Goal: Participate in discussion: Engage in conversation with other users on a specific topic

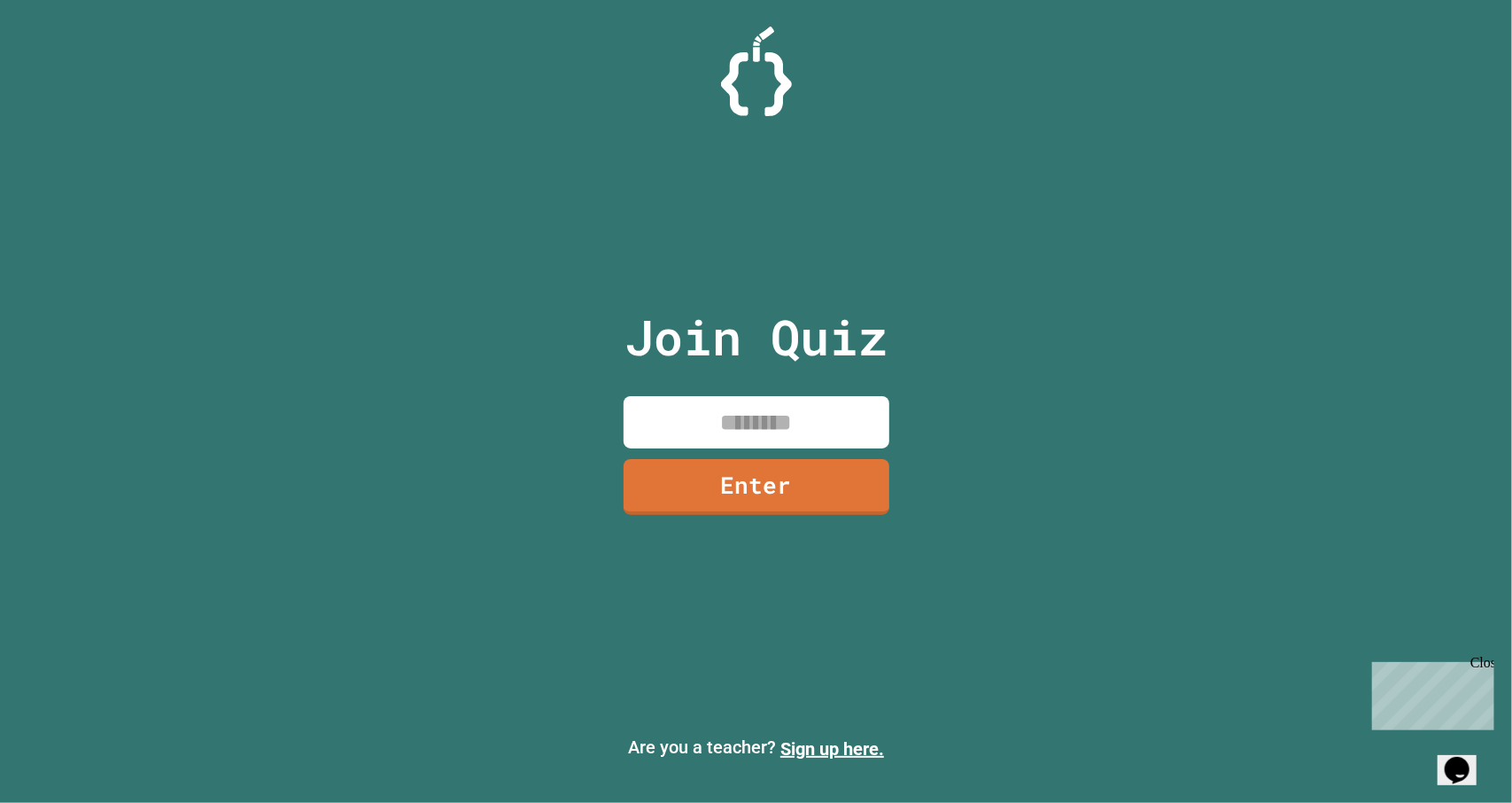
click at [786, 414] on input at bounding box center [756, 422] width 266 height 52
type input "********"
click at [748, 487] on link "Enter" at bounding box center [756, 487] width 268 height 57
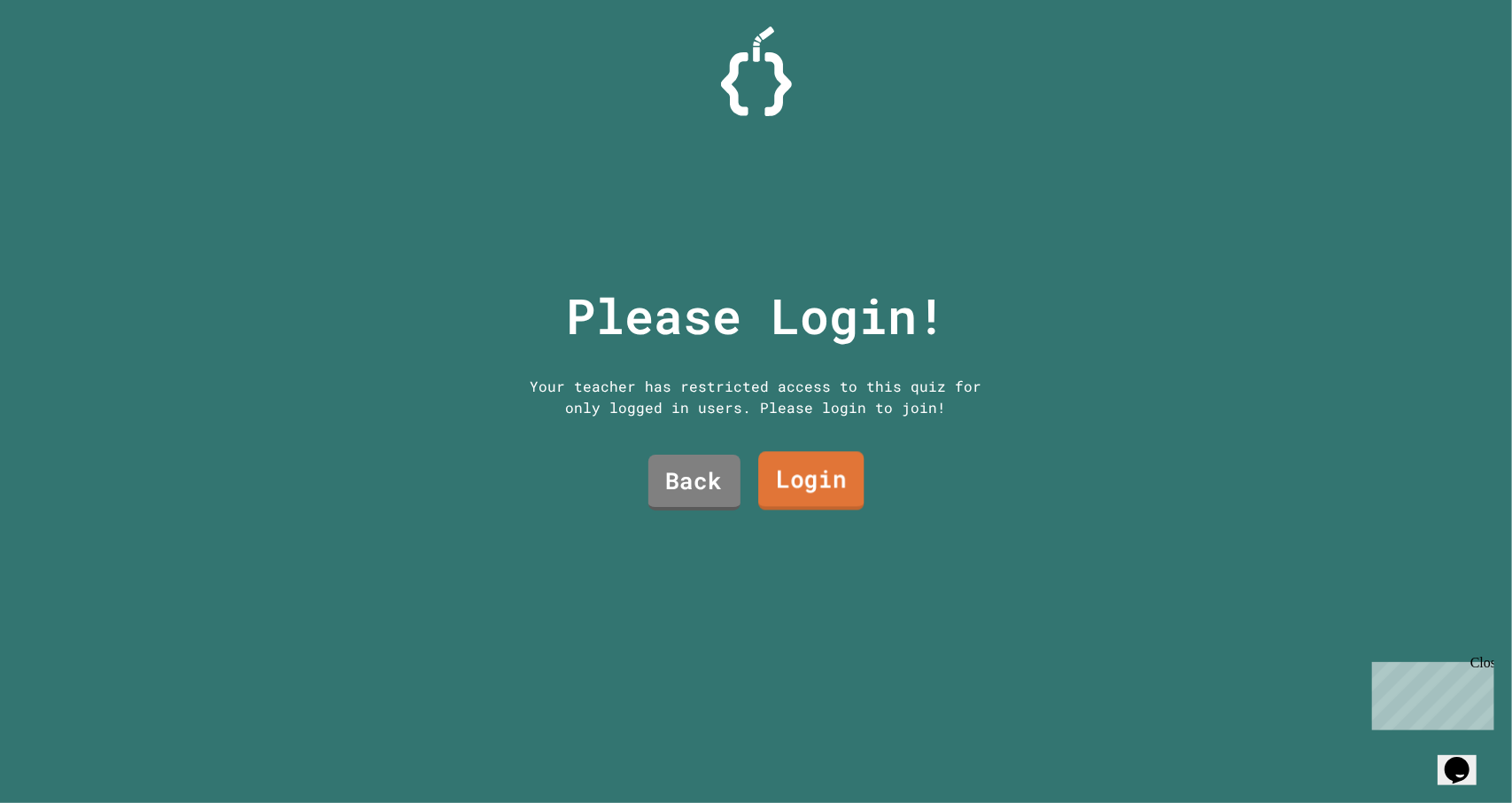
click at [791, 478] on link "Login" at bounding box center [811, 480] width 106 height 59
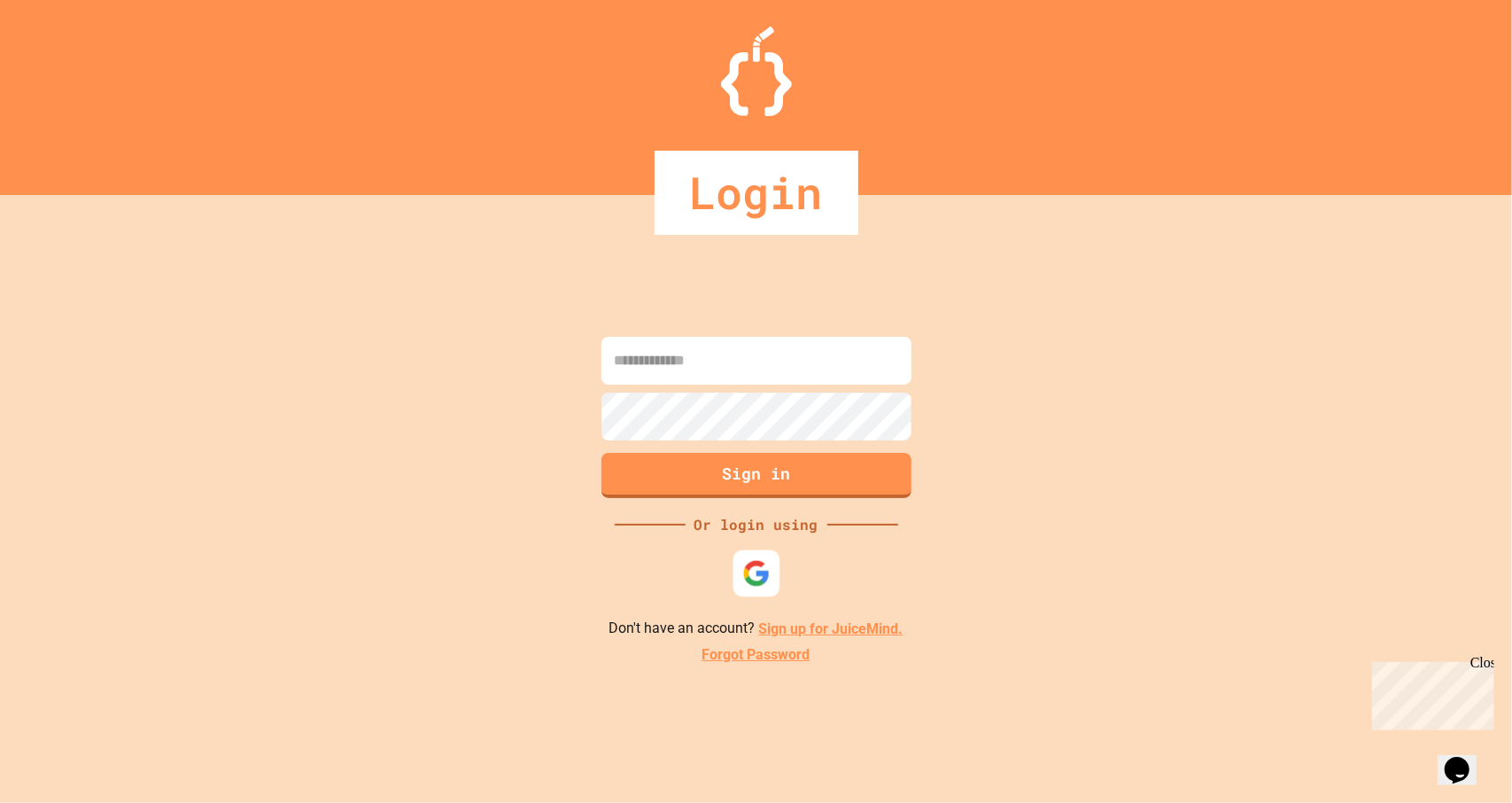
click at [769, 570] on img at bounding box center [756, 573] width 28 height 28
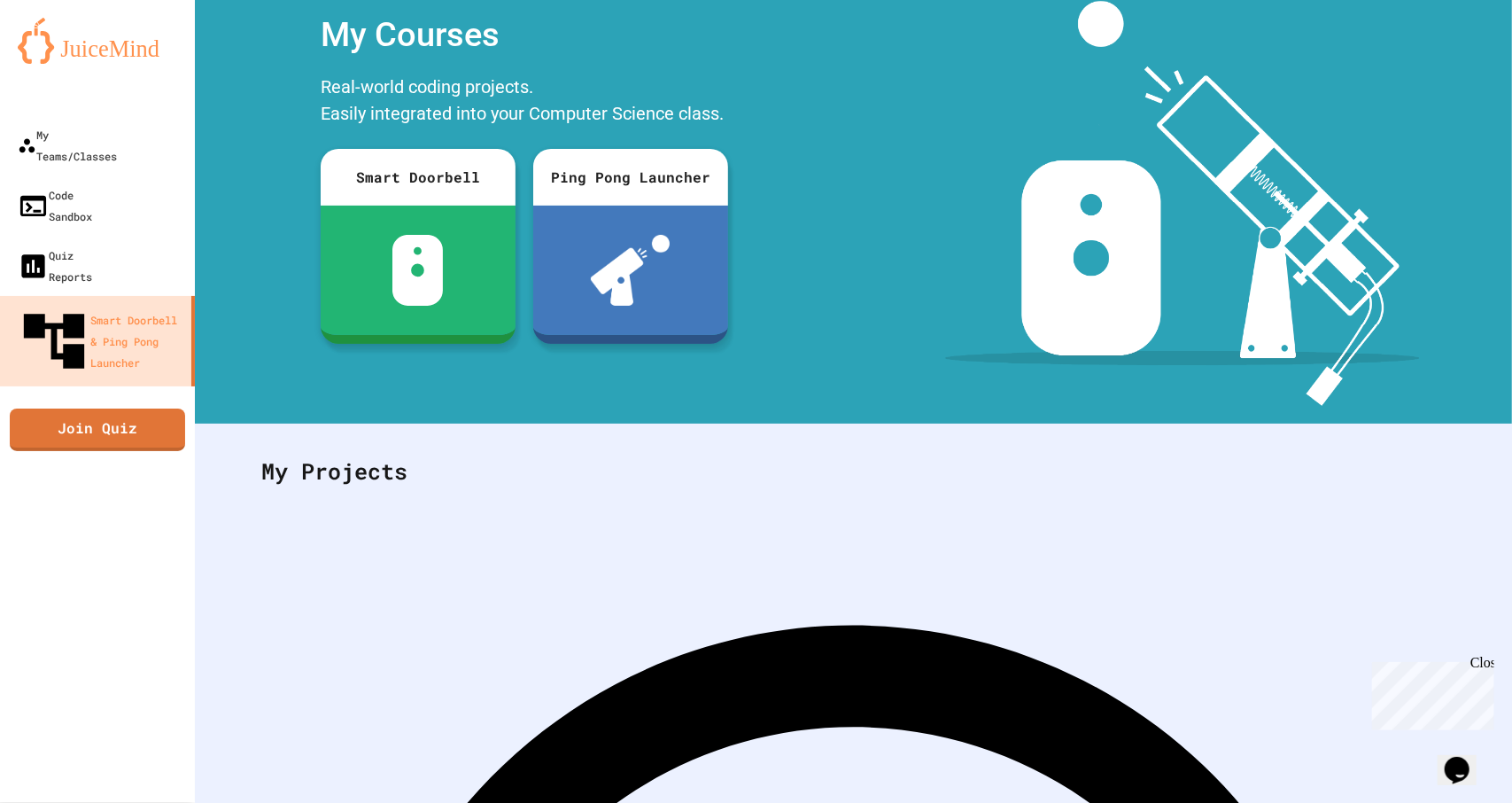
scroll to position [61, 0]
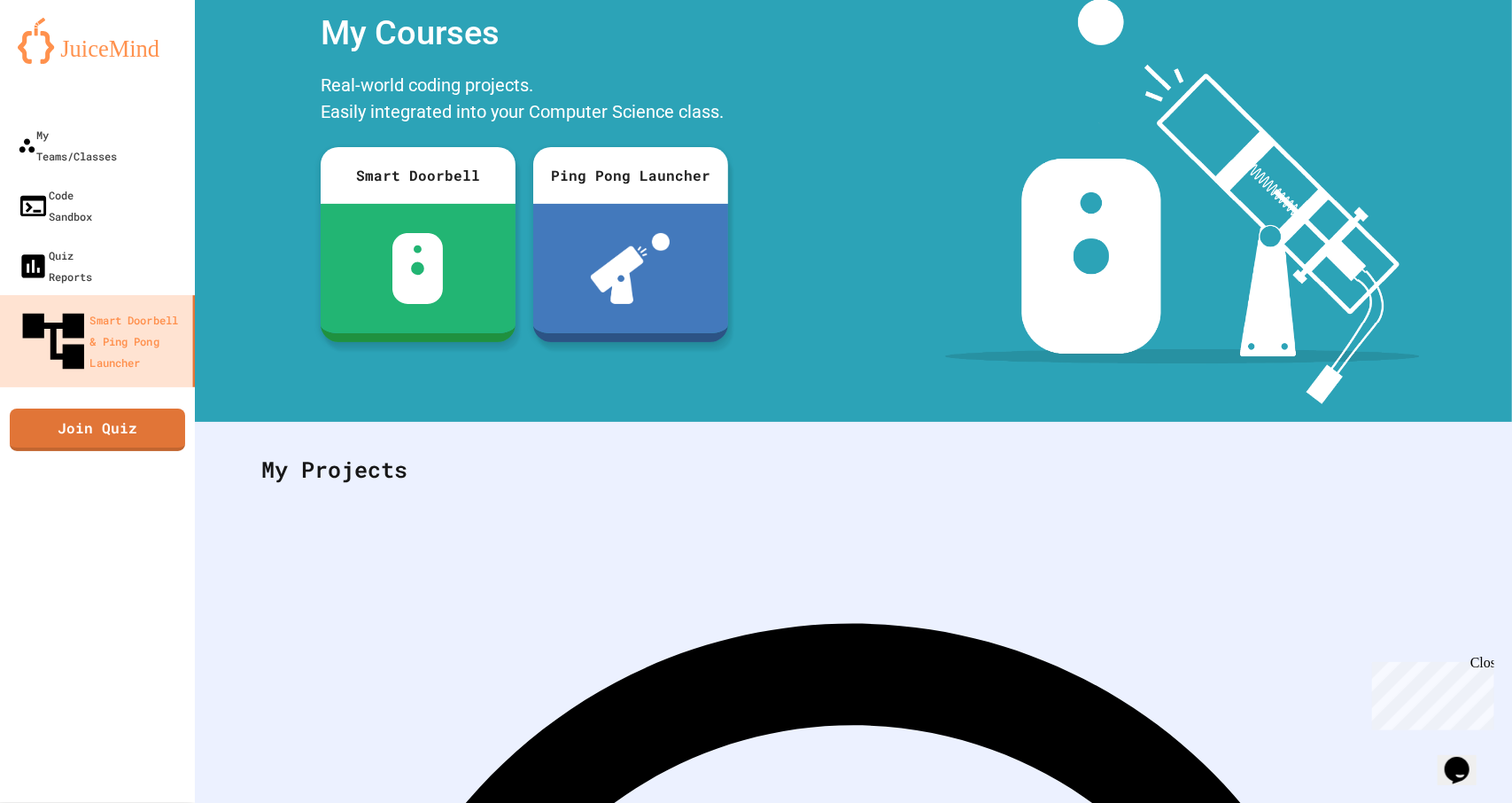
click at [137, 409] on link "Join Quiz" at bounding box center [97, 430] width 175 height 42
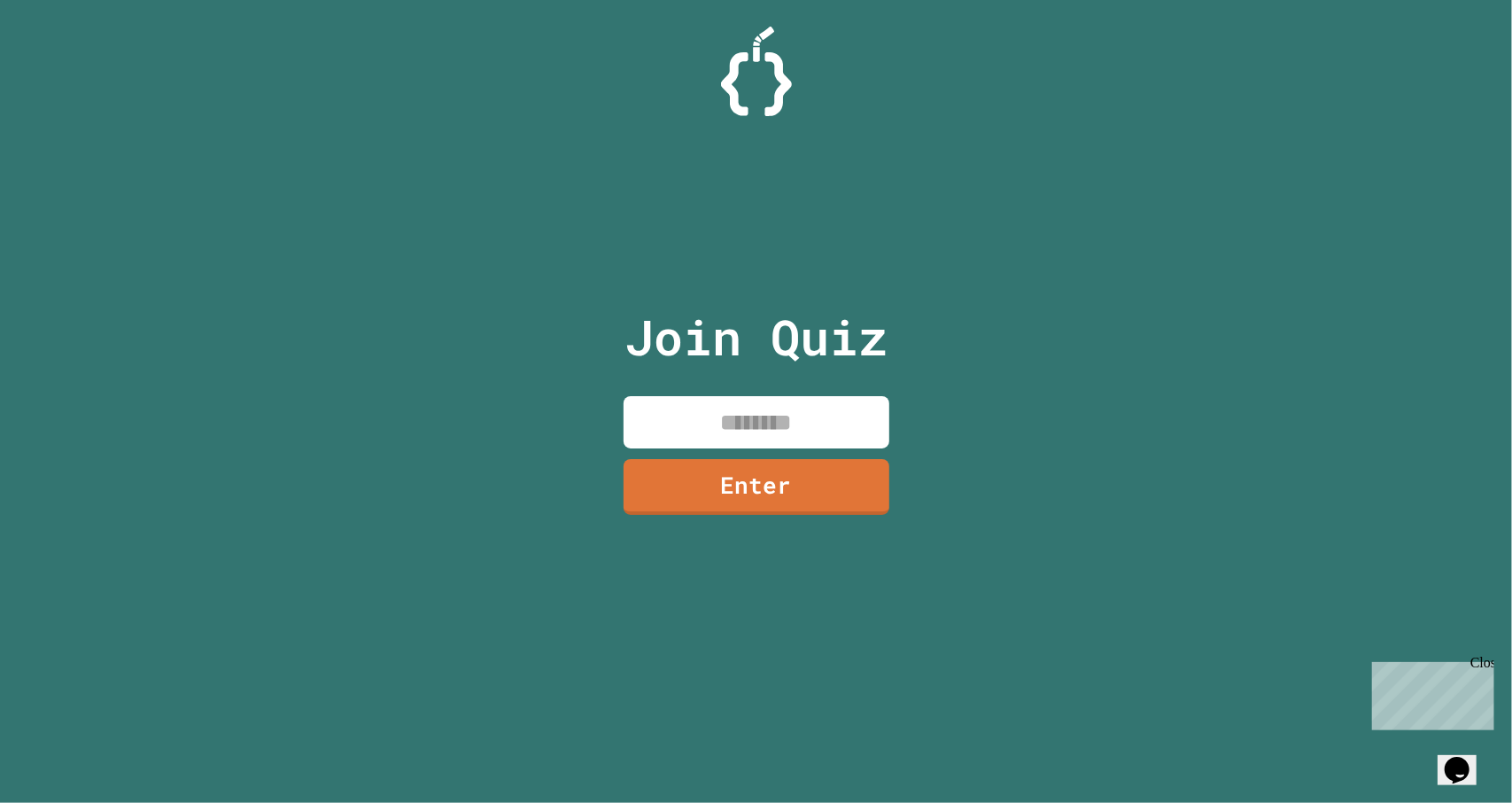
click at [746, 414] on input at bounding box center [756, 422] width 266 height 52
type input "********"
click at [750, 495] on link "Enter" at bounding box center [756, 486] width 262 height 59
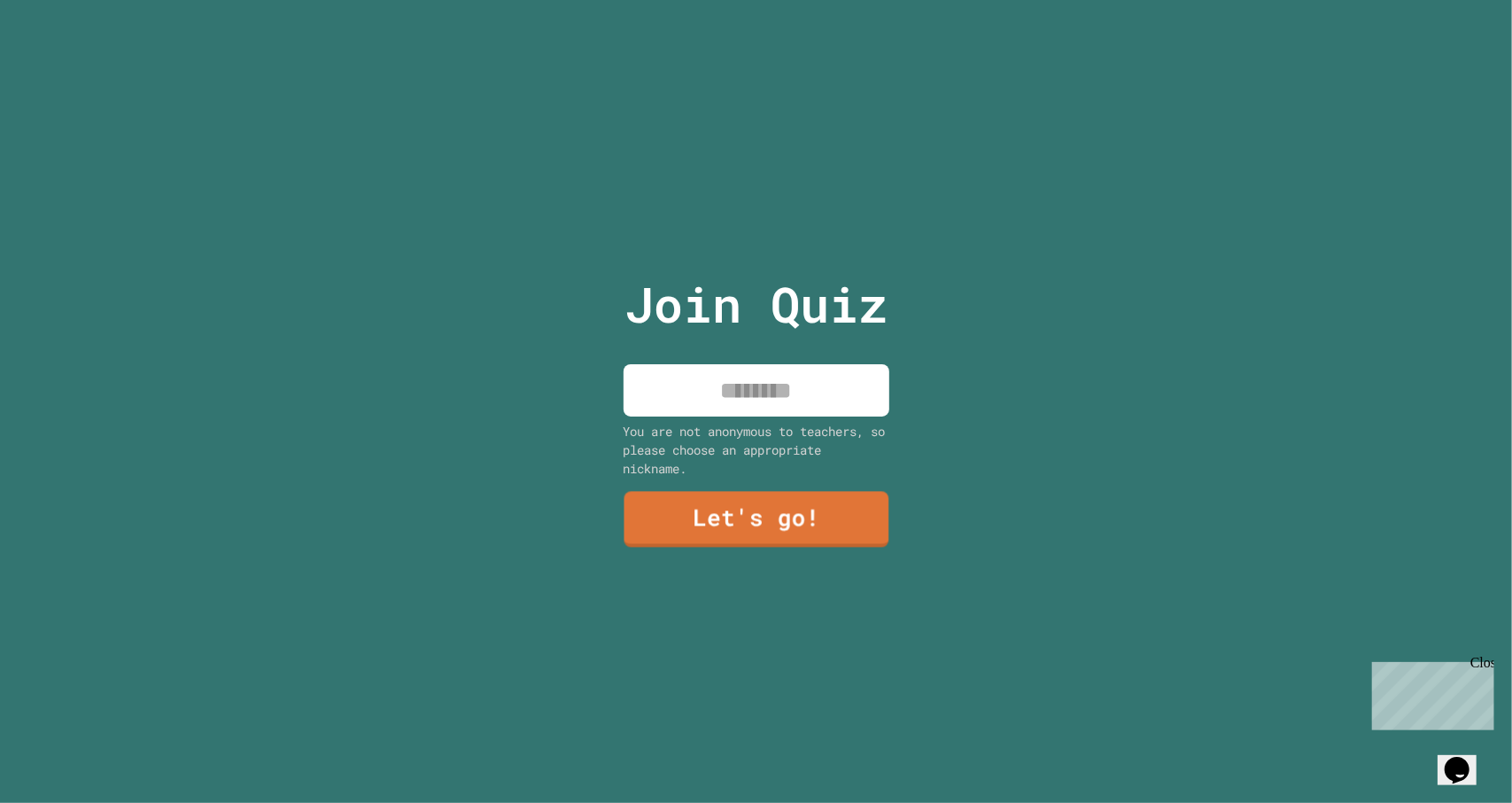
click at [783, 394] on input at bounding box center [756, 390] width 266 height 52
type input "******"
click at [776, 523] on link "Let's go!" at bounding box center [756, 517] width 260 height 59
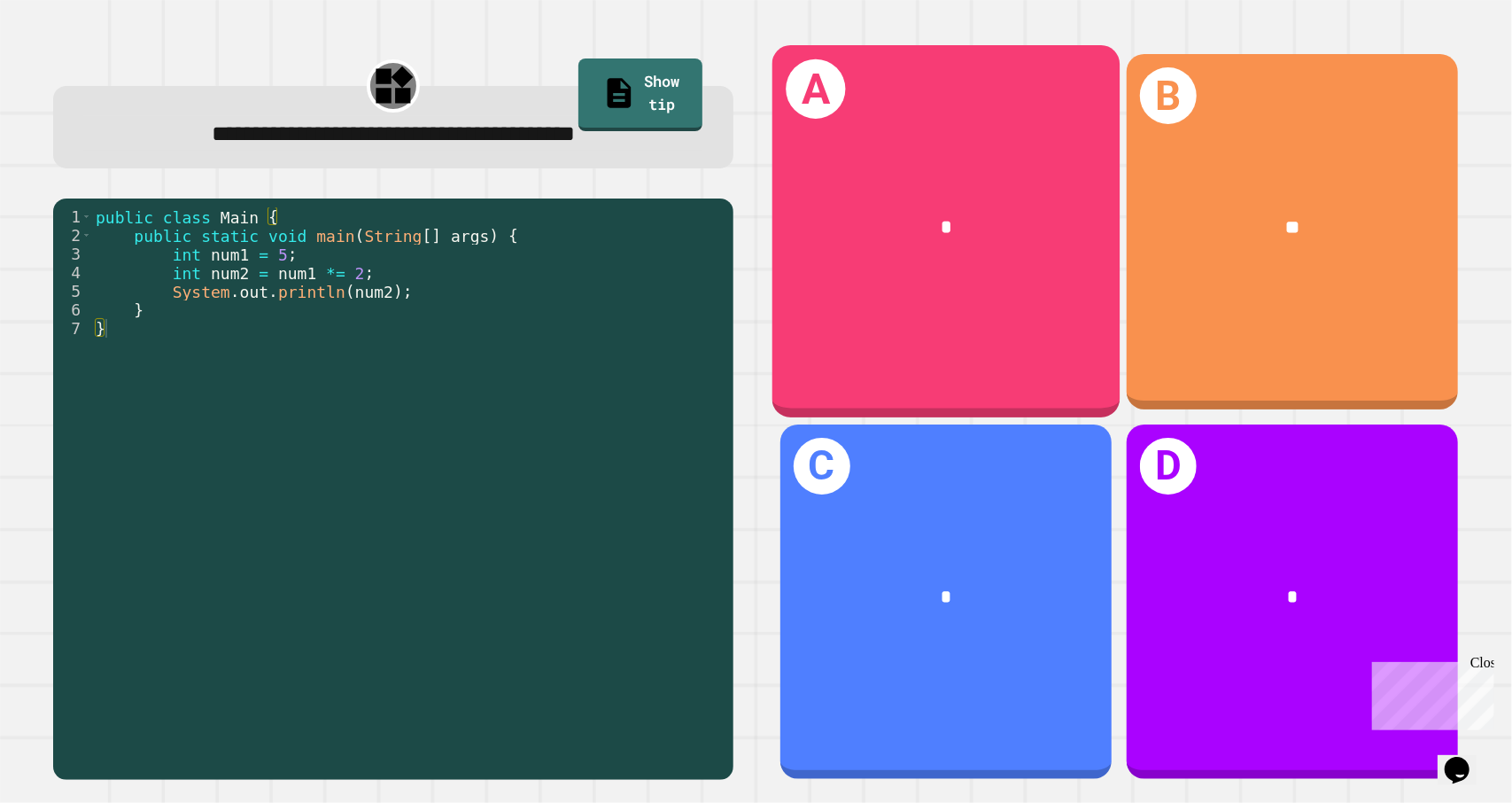
click at [801, 303] on div "A *" at bounding box center [946, 231] width 348 height 372
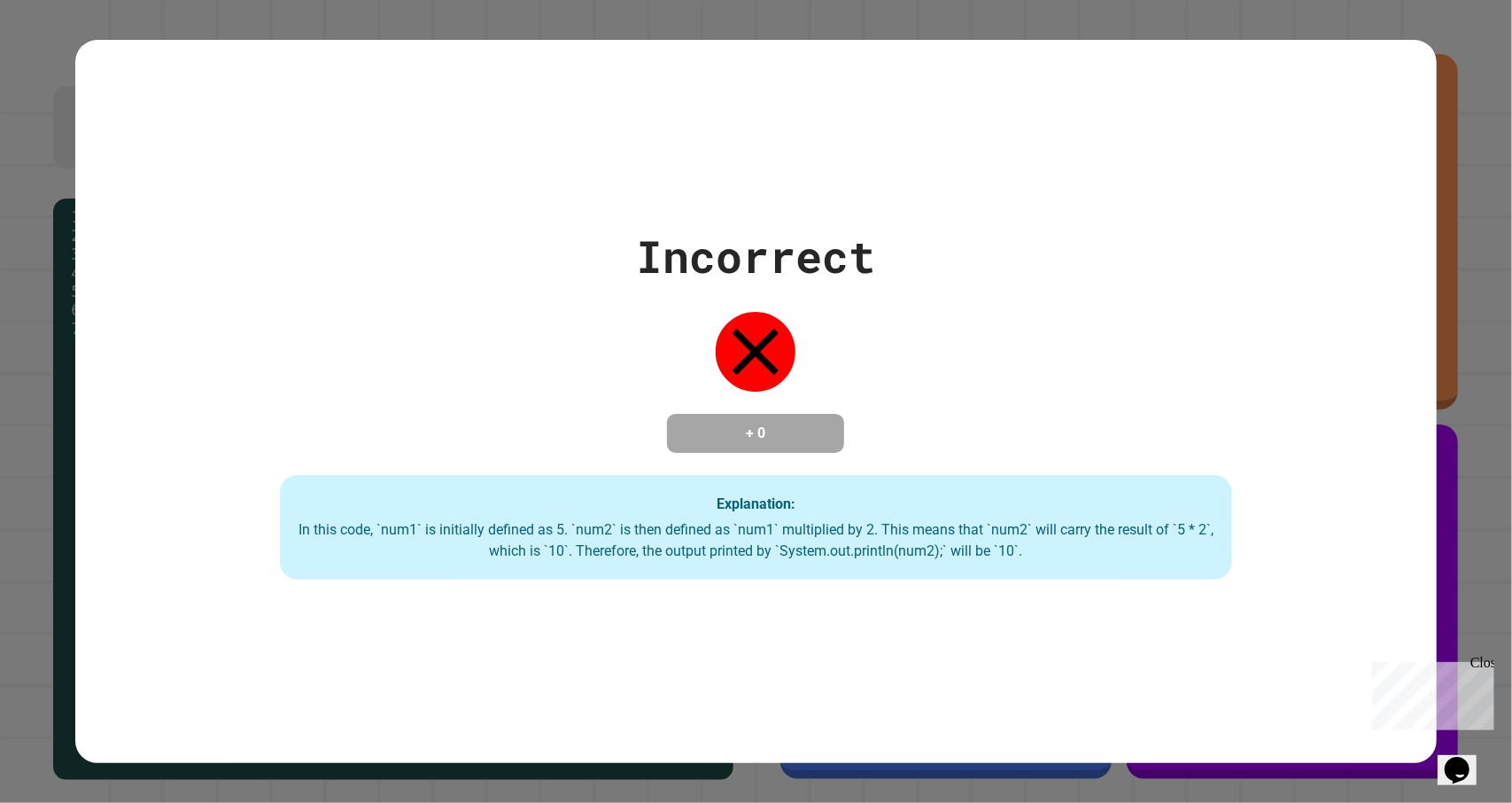
click at [808, 459] on div "Incorrect + 0 Explanation: In this code, `num1` is initially defined as 5. `num…" at bounding box center [756, 401] width 1361 height 357
click at [22, 621] on div "Incorrect + 0 Explanation: In this code, `num1` is initially defined as 5. `num…" at bounding box center [756, 401] width 1512 height 803
click at [591, 554] on div "In this code, `num1` is initially defined as 5. `num2` is then defined as `num1…" at bounding box center [756, 540] width 917 height 42
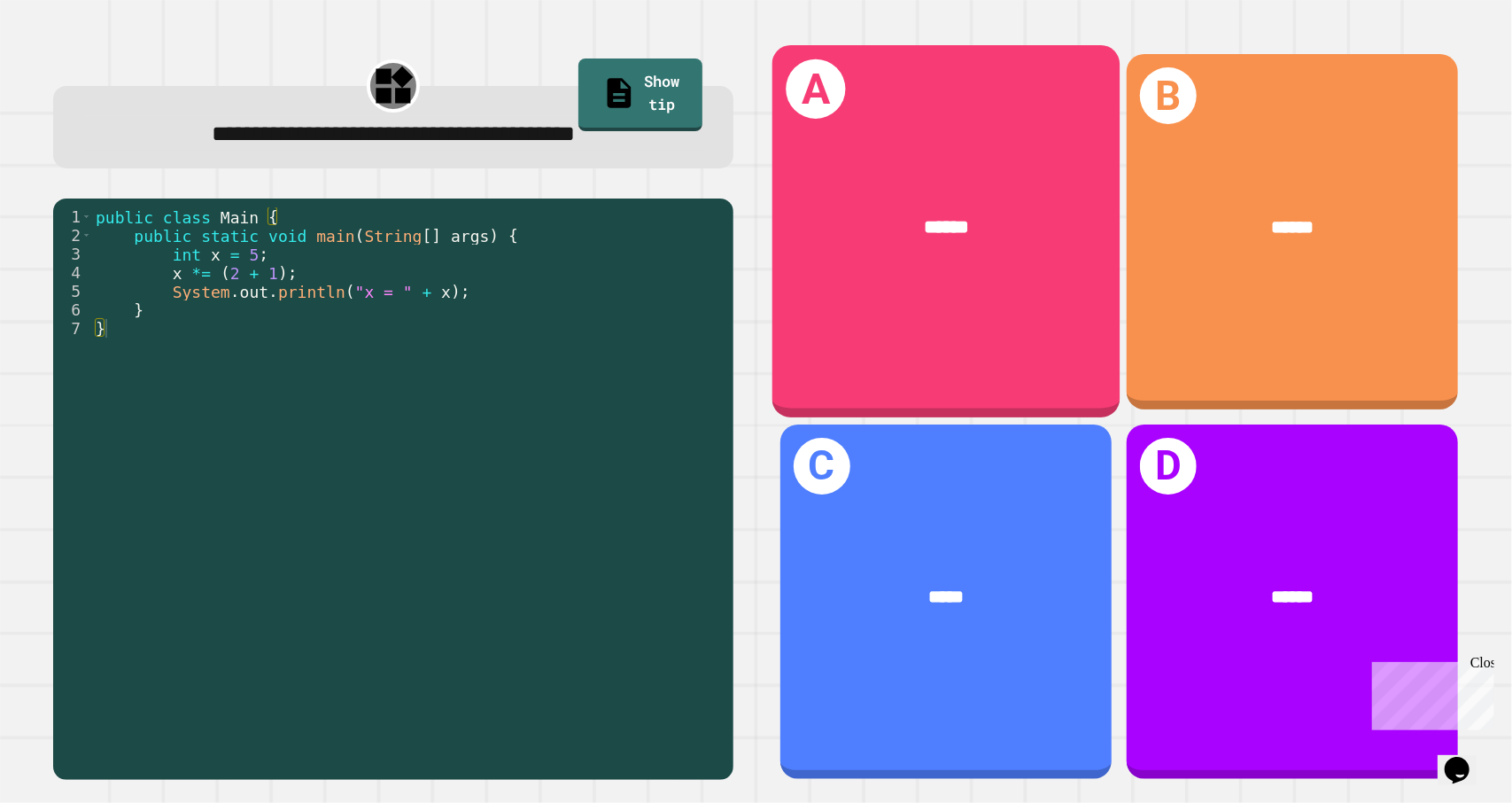
click at [889, 338] on div "A ******" at bounding box center [946, 231] width 348 height 372
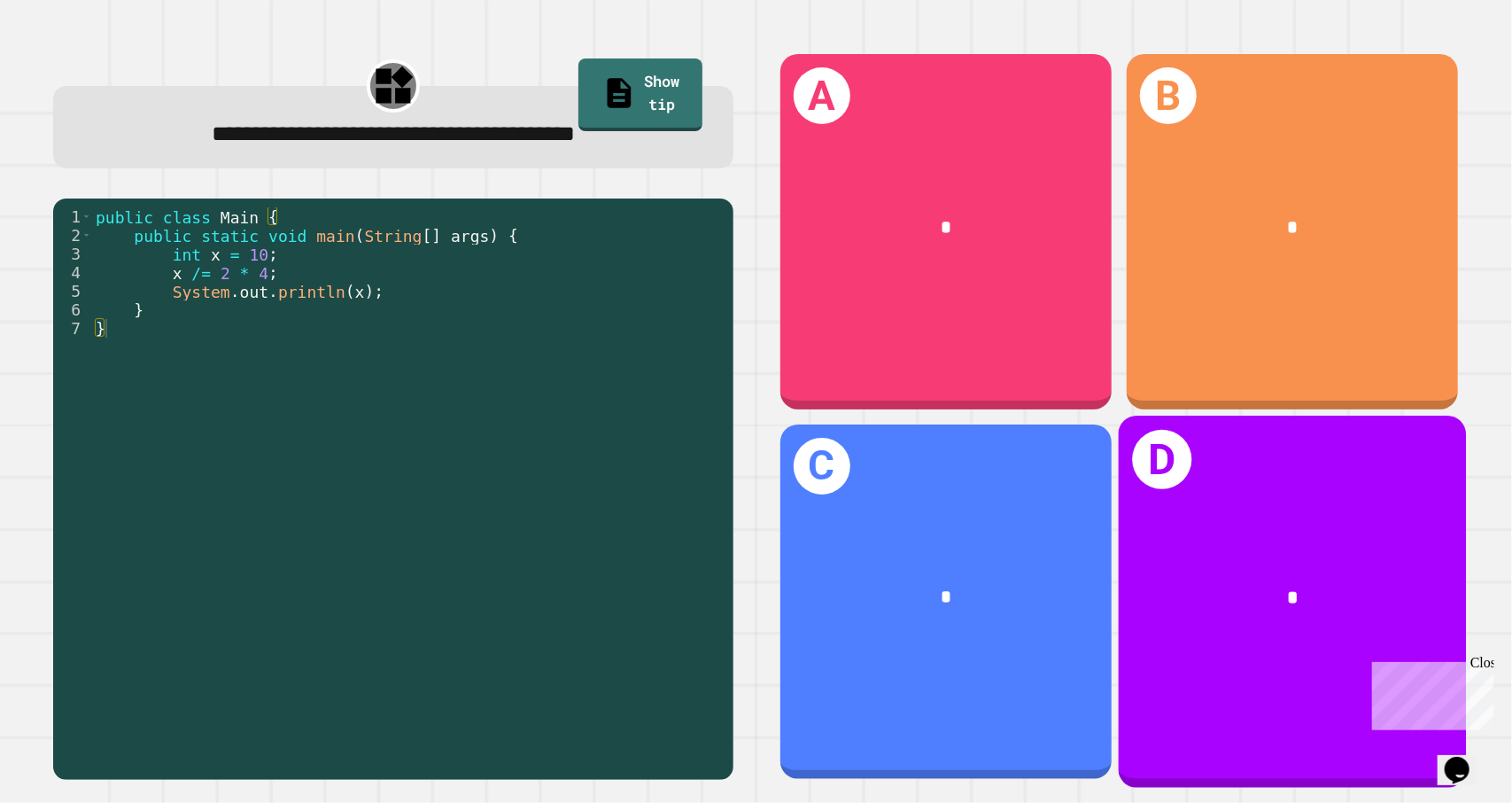
click at [1161, 545] on div "*" at bounding box center [1292, 597] width 348 height 105
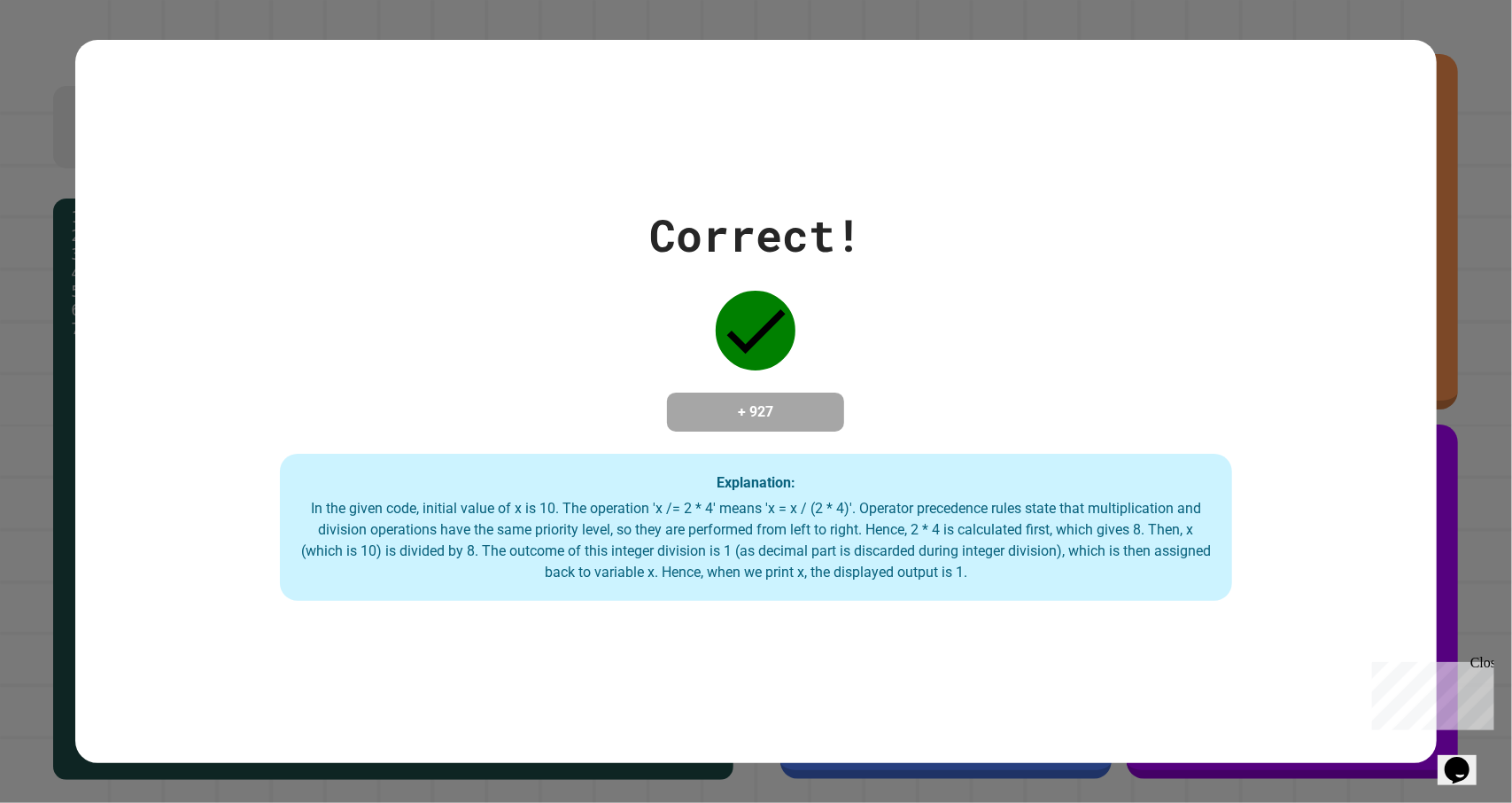
click at [1458, 511] on div "Correct! + 927 Explanation: In the given code, initial value of x is 10. The op…" at bounding box center [756, 401] width 1512 height 803
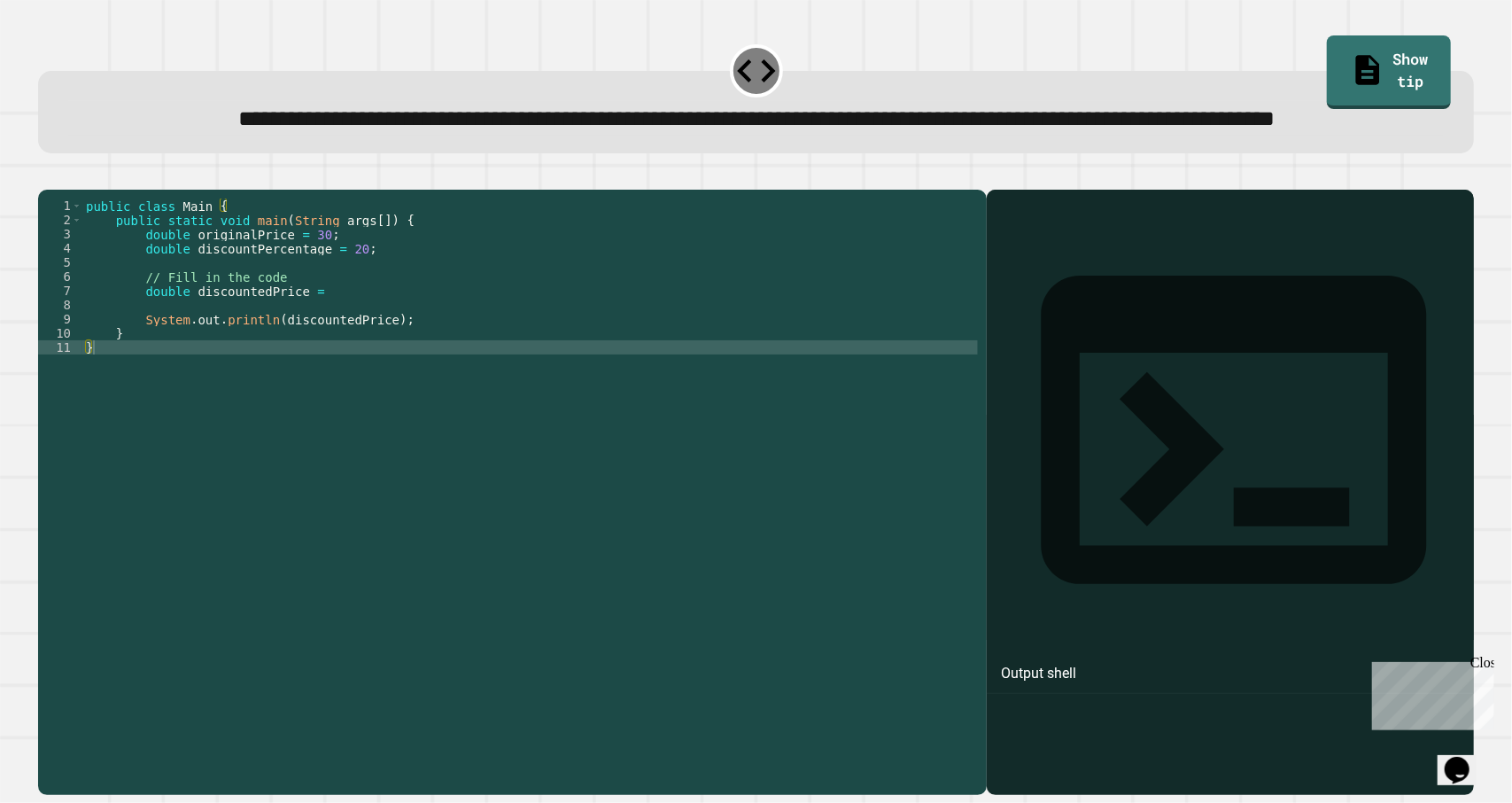
click at [1047, 340] on div at bounding box center [1230, 518] width 470 height 554
click at [558, 422] on div "public class Main { public static void main ( String args [ ]) { double origina…" at bounding box center [531, 453] width 896 height 511
click at [433, 357] on div "public class Main { public static void main ( String args [ ]) { double origina…" at bounding box center [531, 453] width 896 height 511
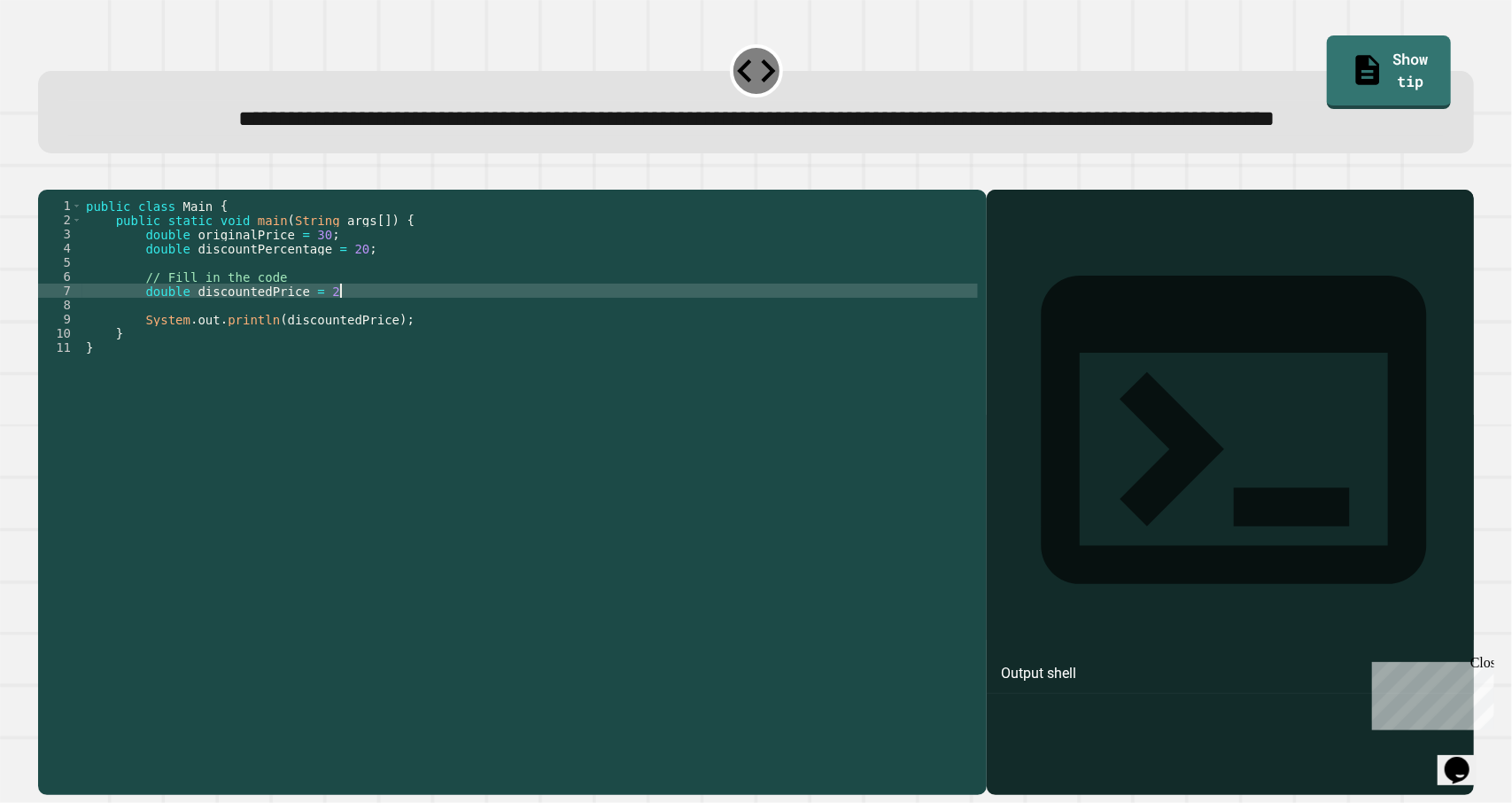
scroll to position [0, 17]
type textarea "**********"
click at [1329, 56] on link "Show tip" at bounding box center [1389, 70] width 119 height 77
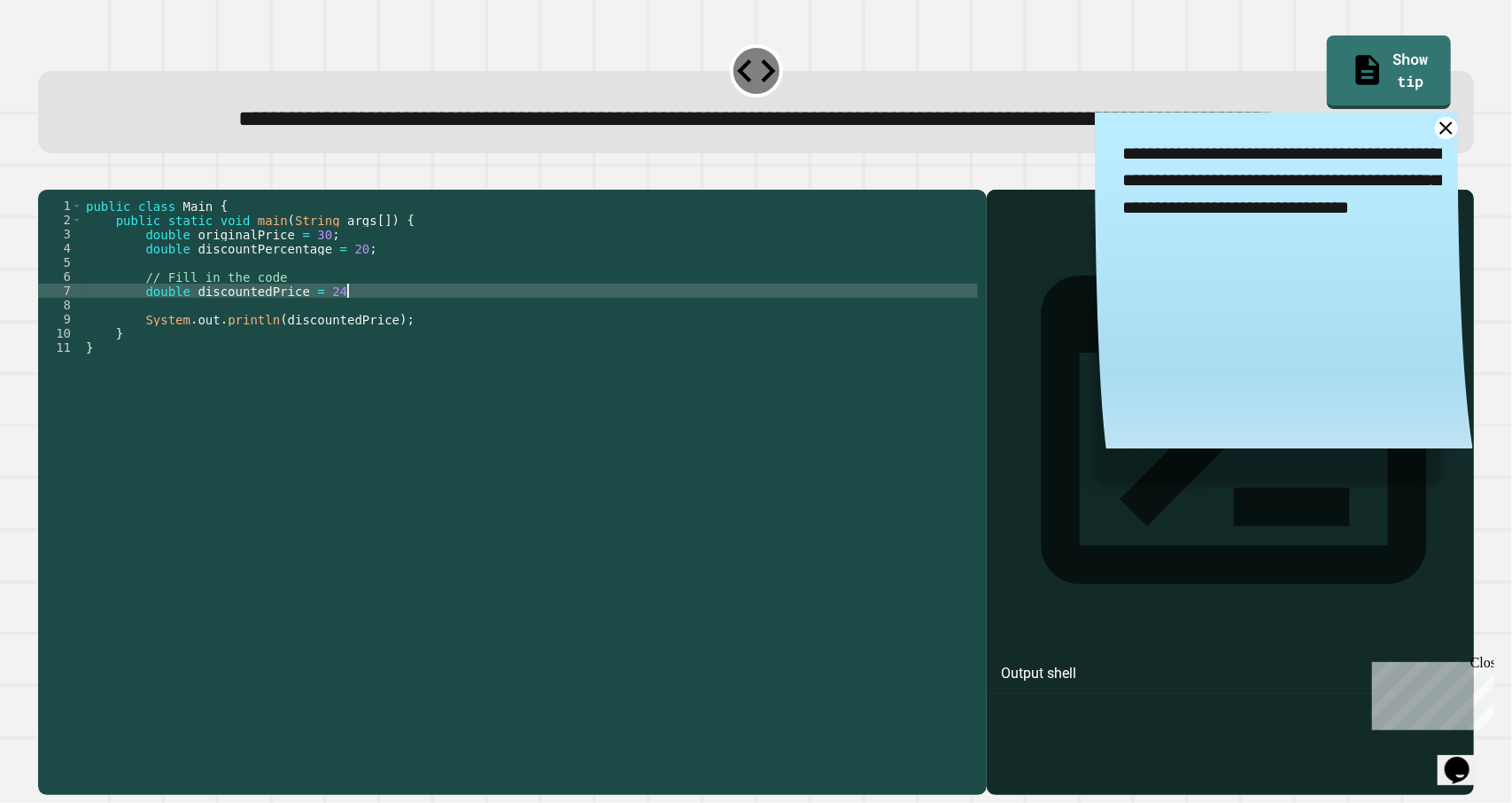
click at [781, 353] on div "public class Main { public static void main ( String args [ ]) { double origina…" at bounding box center [531, 453] width 896 height 511
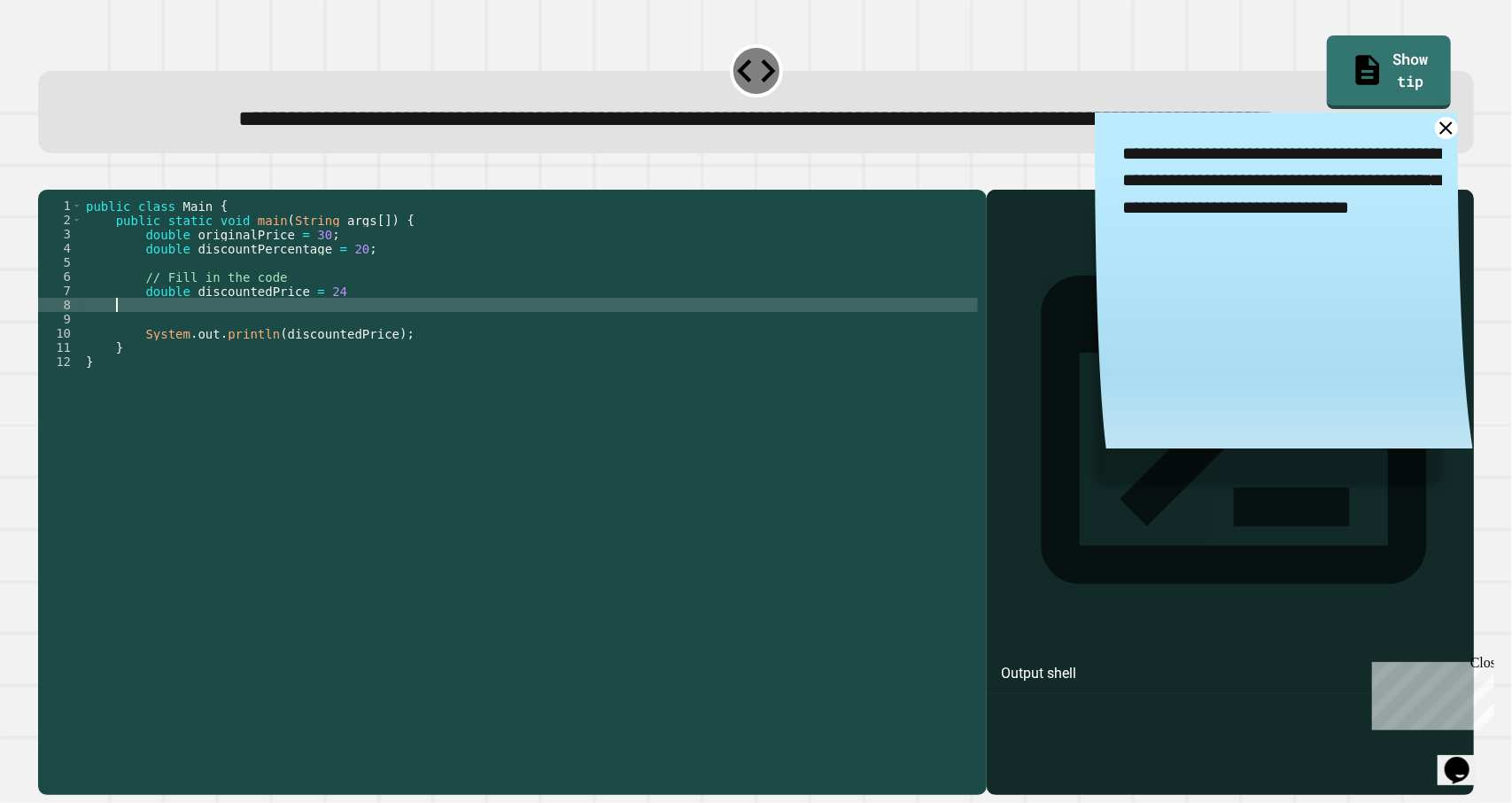
scroll to position [0, 1]
click at [1433, 141] on icon at bounding box center [1447, 128] width 28 height 28
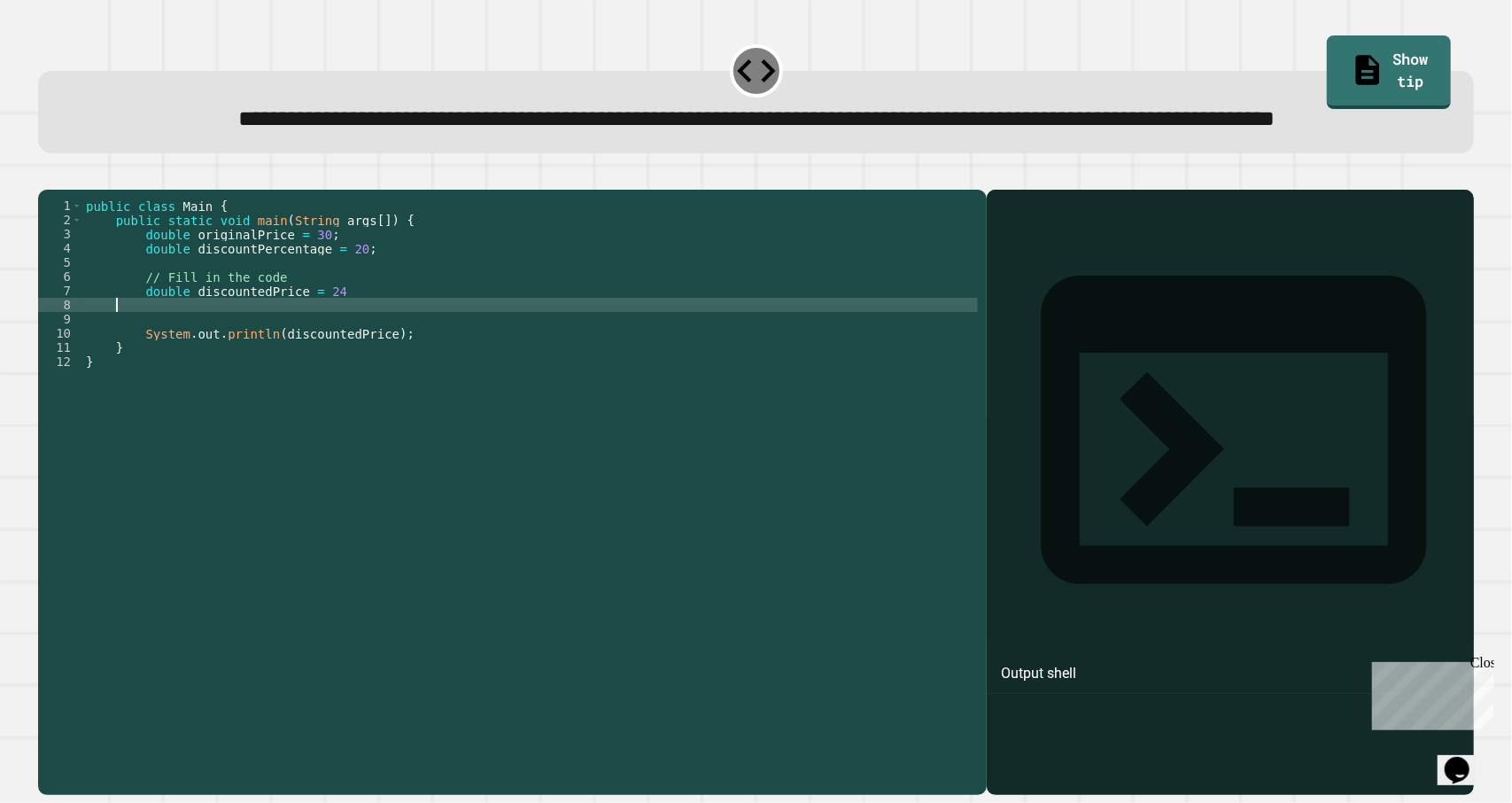
click at [652, 373] on div "public class Main { public static void main ( String args [ ]) { double origina…" at bounding box center [531, 453] width 896 height 511
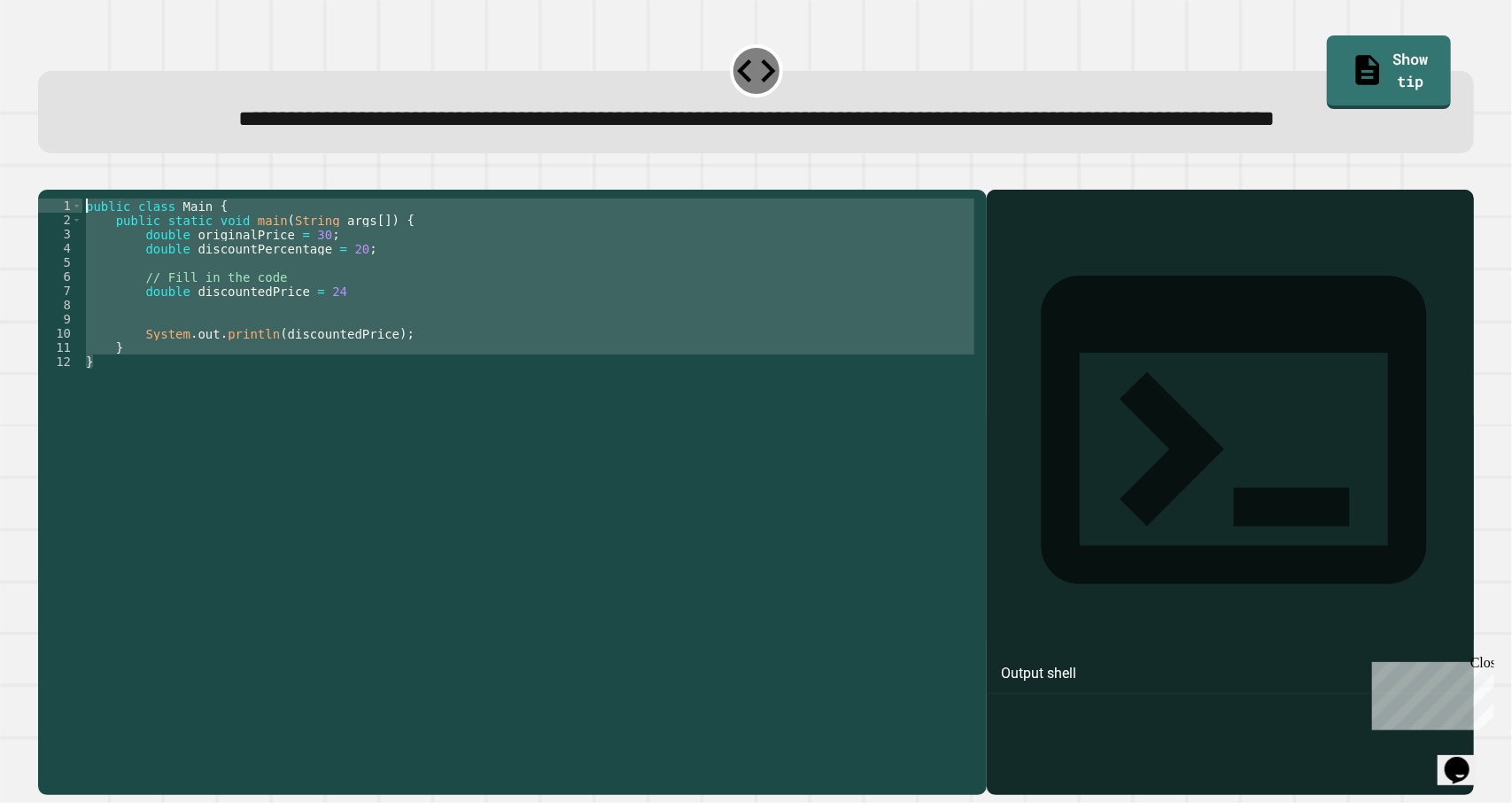
drag, startPoint x: 355, startPoint y: 467, endPoint x: 264, endPoint y: 367, distance: 135.2
click at [264, 367] on div "public class Main { public static void main ( String args [ ]) { double origina…" at bounding box center [531, 453] width 896 height 511
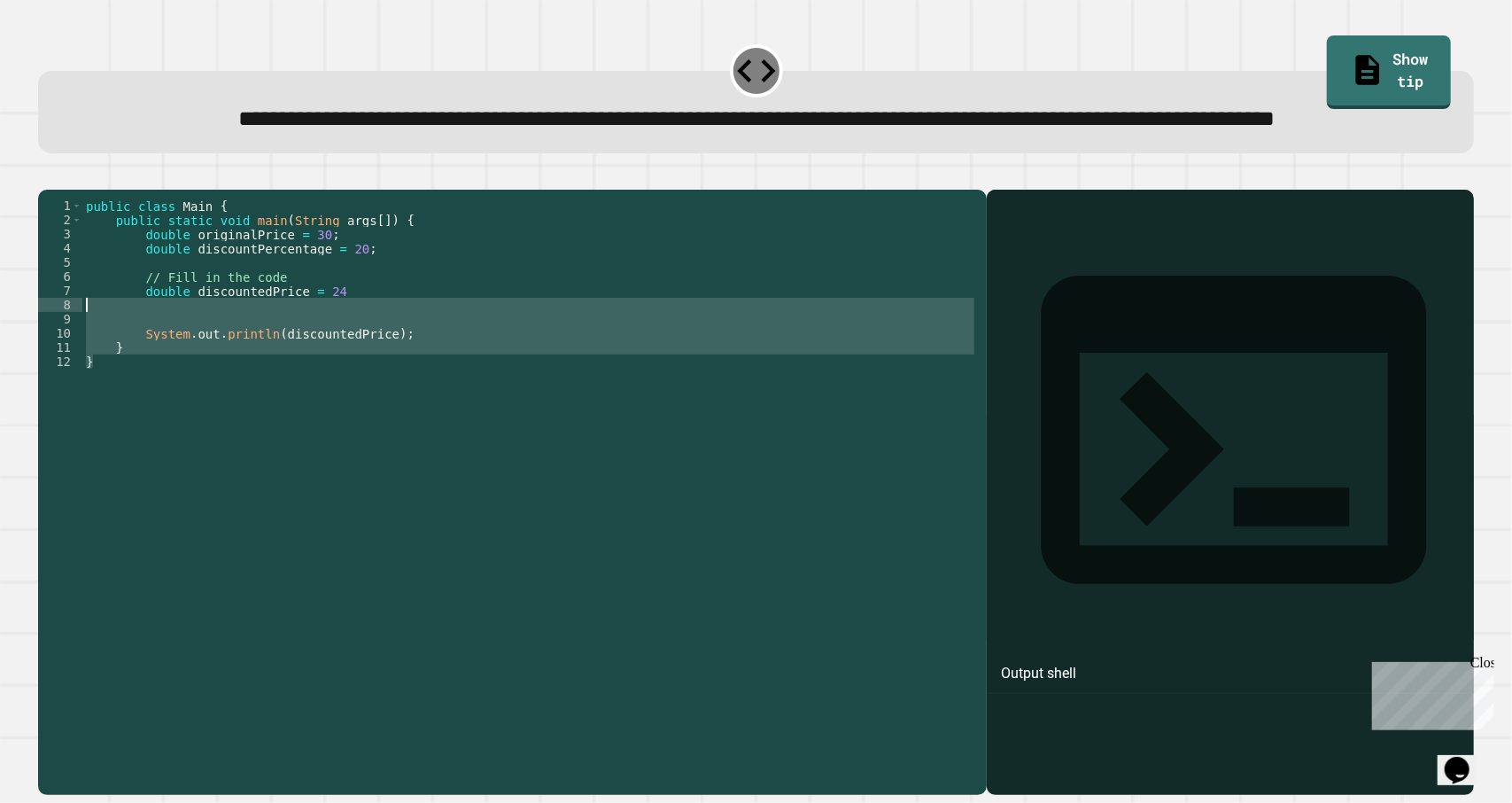
click at [318, 334] on div "public class Main { public static void main ( String args [ ]) { double origina…" at bounding box center [531, 453] width 896 height 511
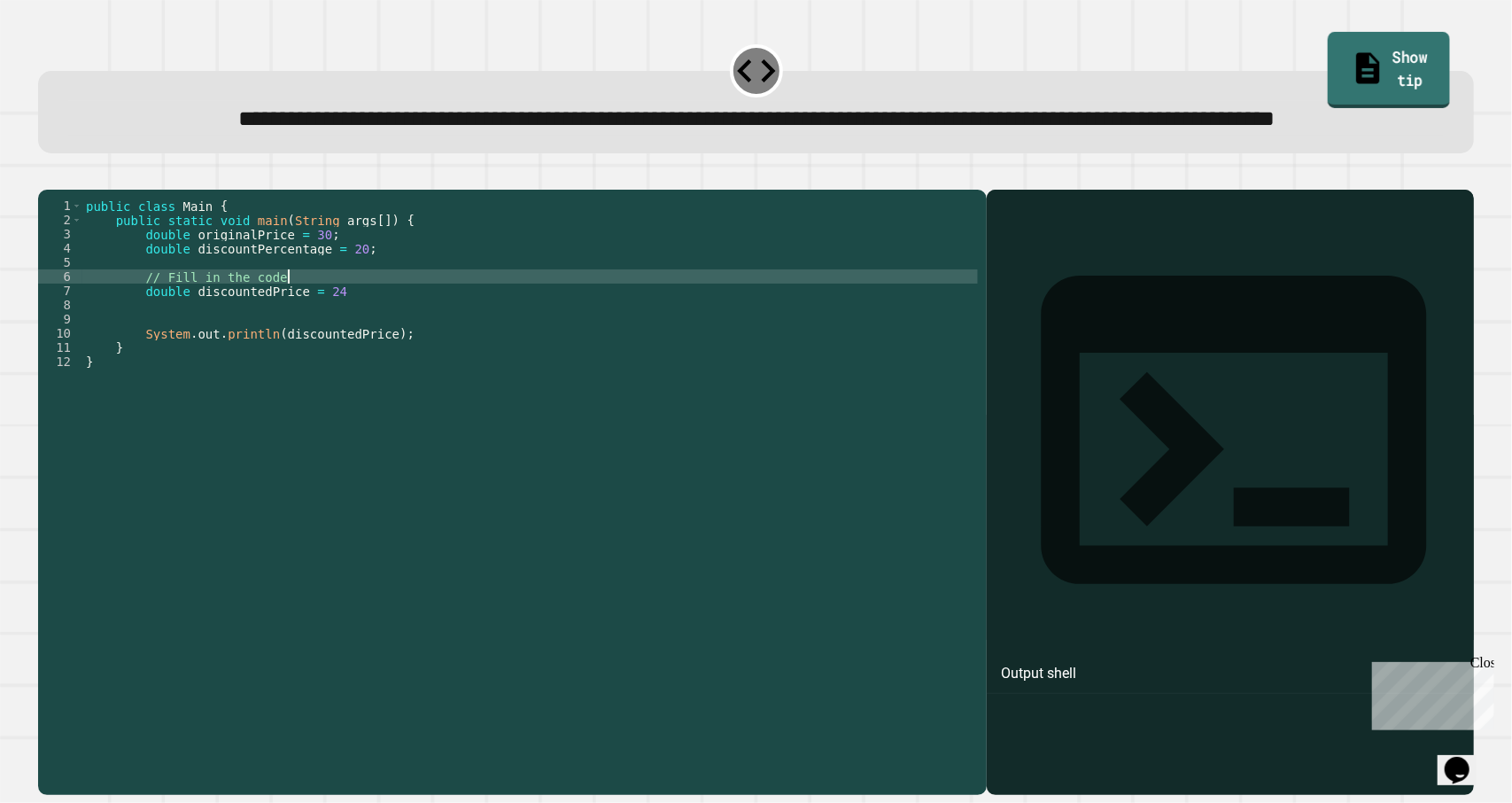
click at [1356, 64] on icon at bounding box center [1368, 68] width 23 height 31
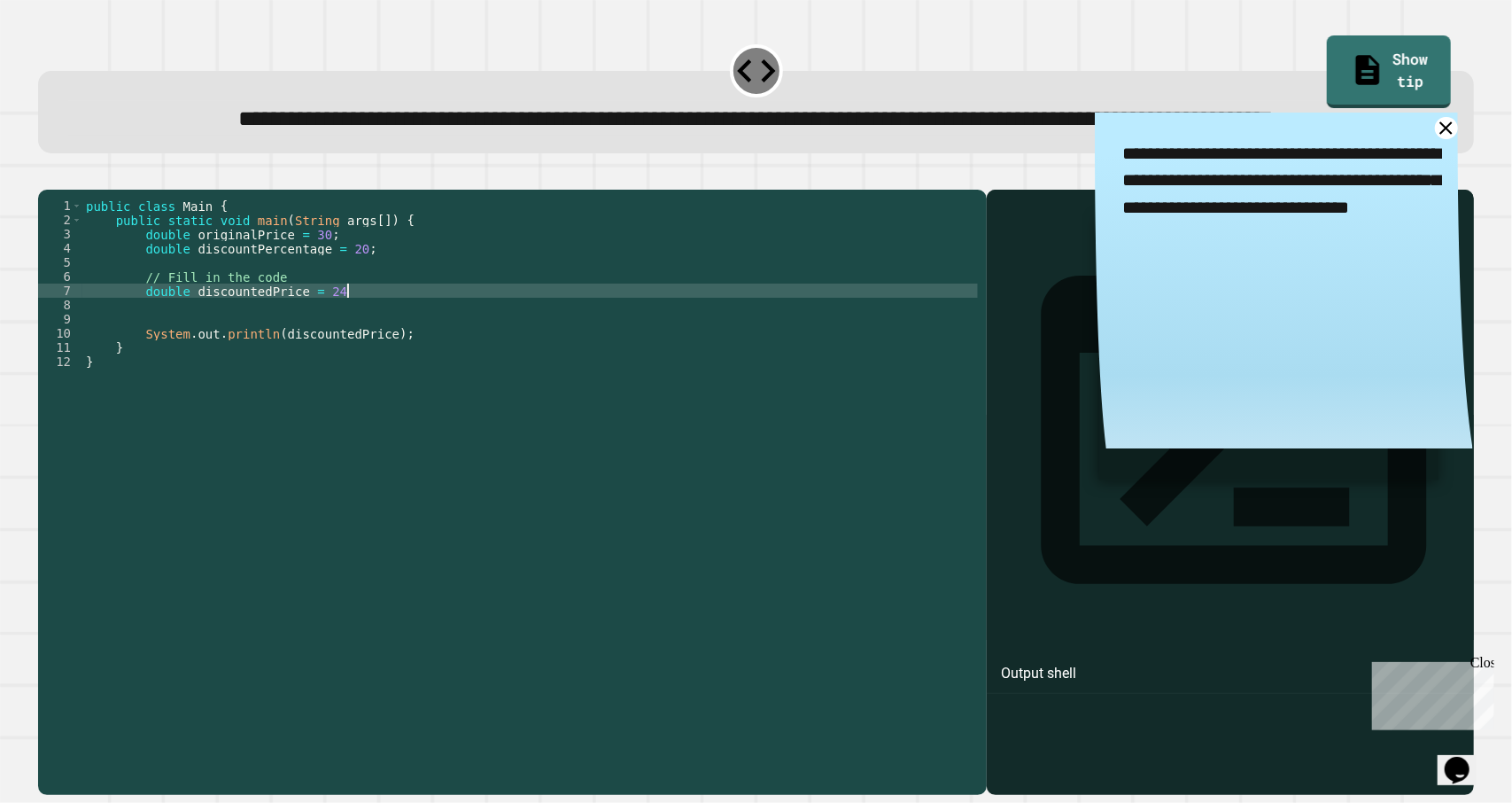
click at [371, 360] on div "public class Main { public static void main ( String args [ ]) { double origina…" at bounding box center [531, 453] width 896 height 511
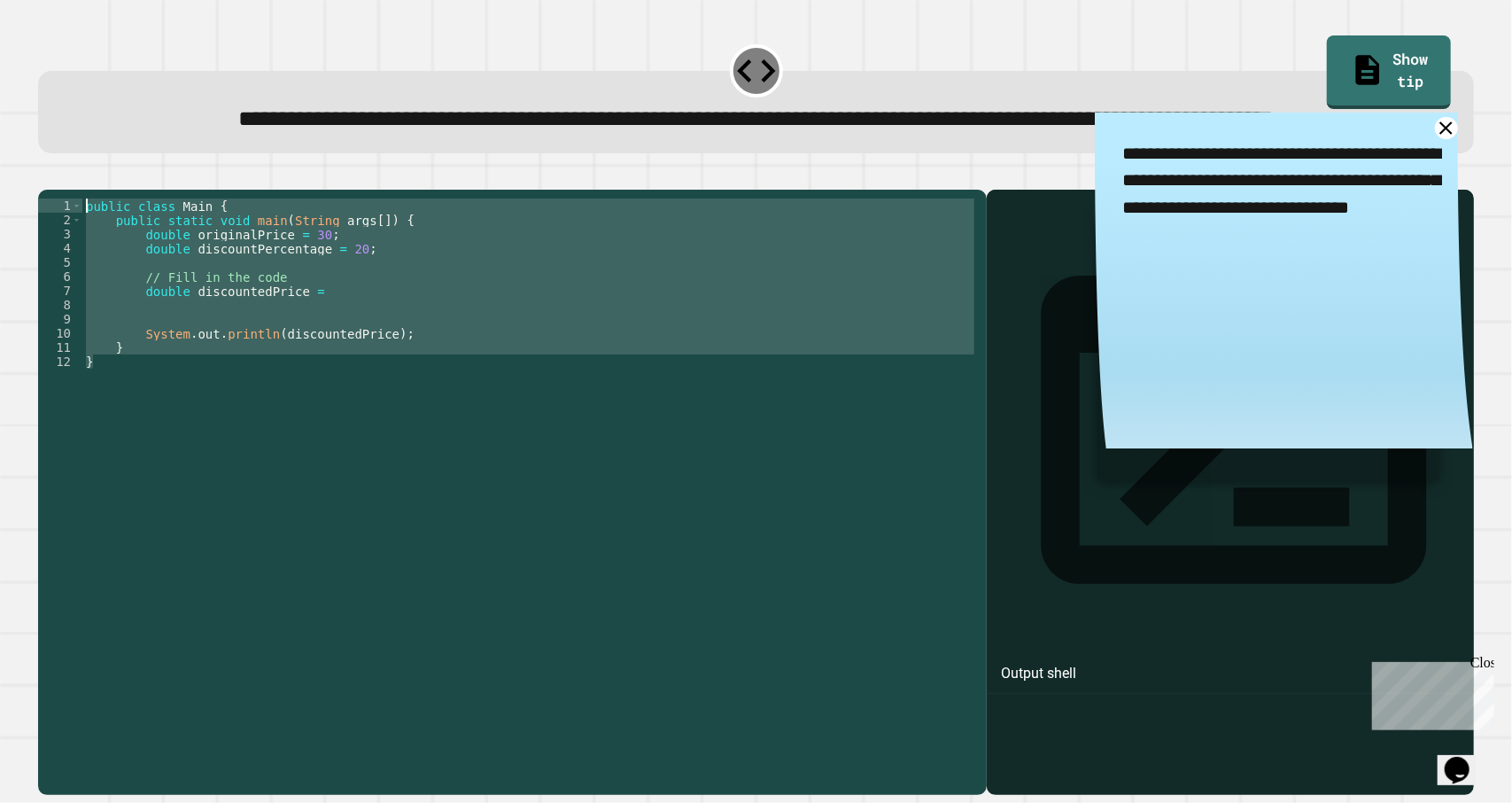
drag, startPoint x: 257, startPoint y: 488, endPoint x: 82, endPoint y: 268, distance: 281.1
click at [83, 268] on div "public class Main { public static void main ( String args [ ]) { double origina…" at bounding box center [531, 453] width 896 height 511
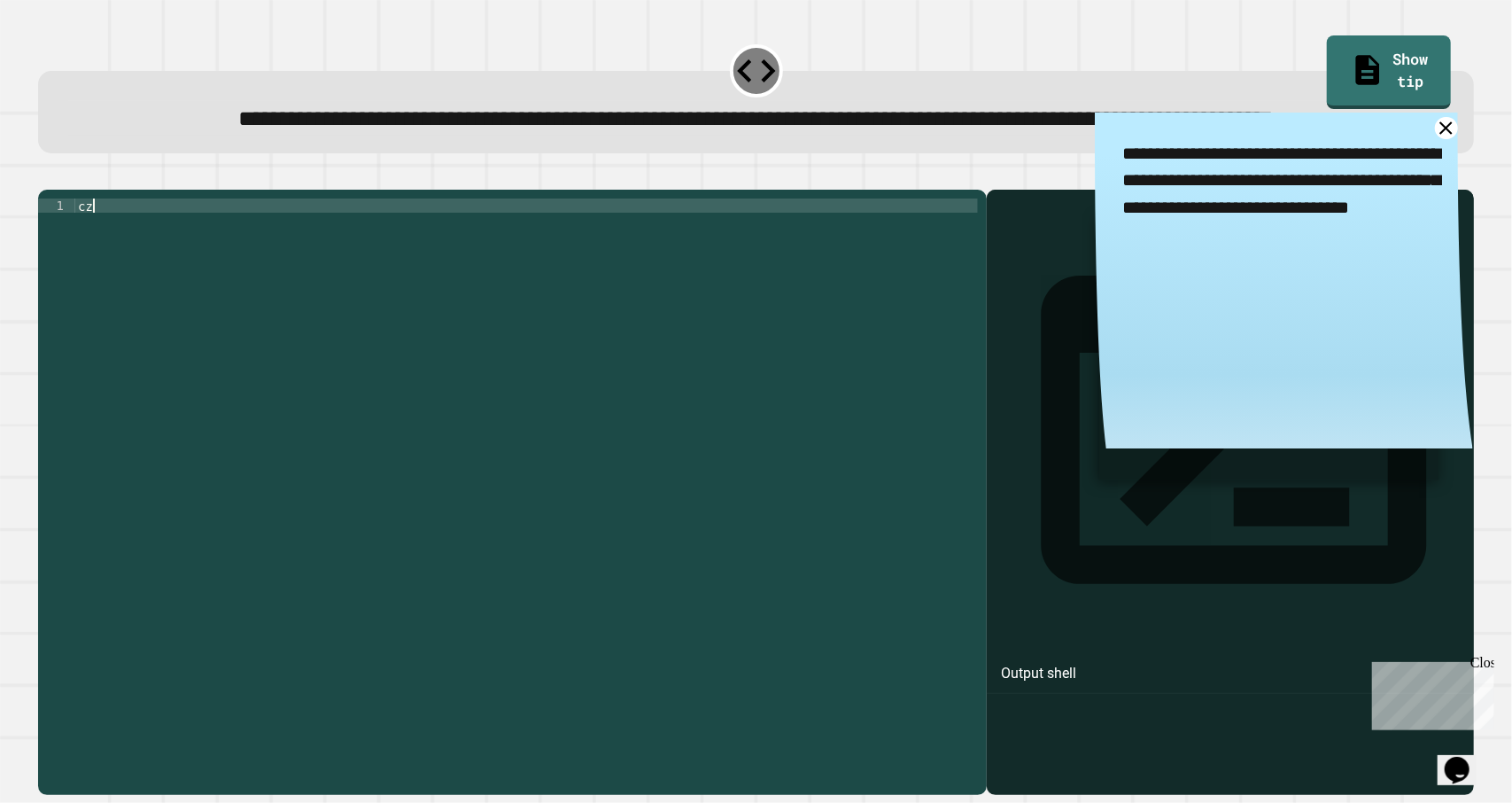
type textarea "*"
click at [100, 193] on icon "button" at bounding box center [92, 186] width 14 height 14
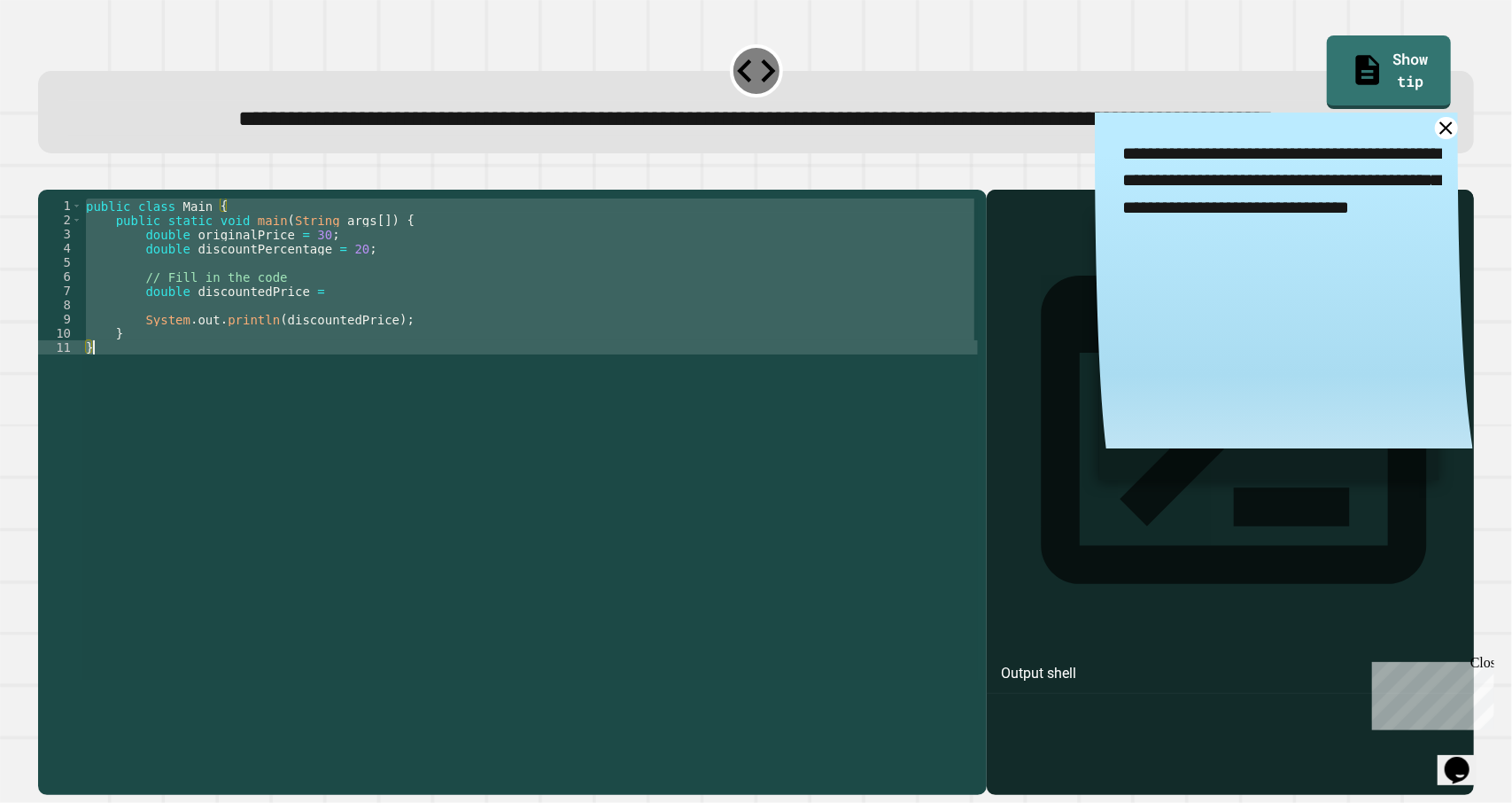
click at [264, 436] on div "public class Main { public static void main ( String args [ ]) { double origina…" at bounding box center [531, 439] width 896 height 482
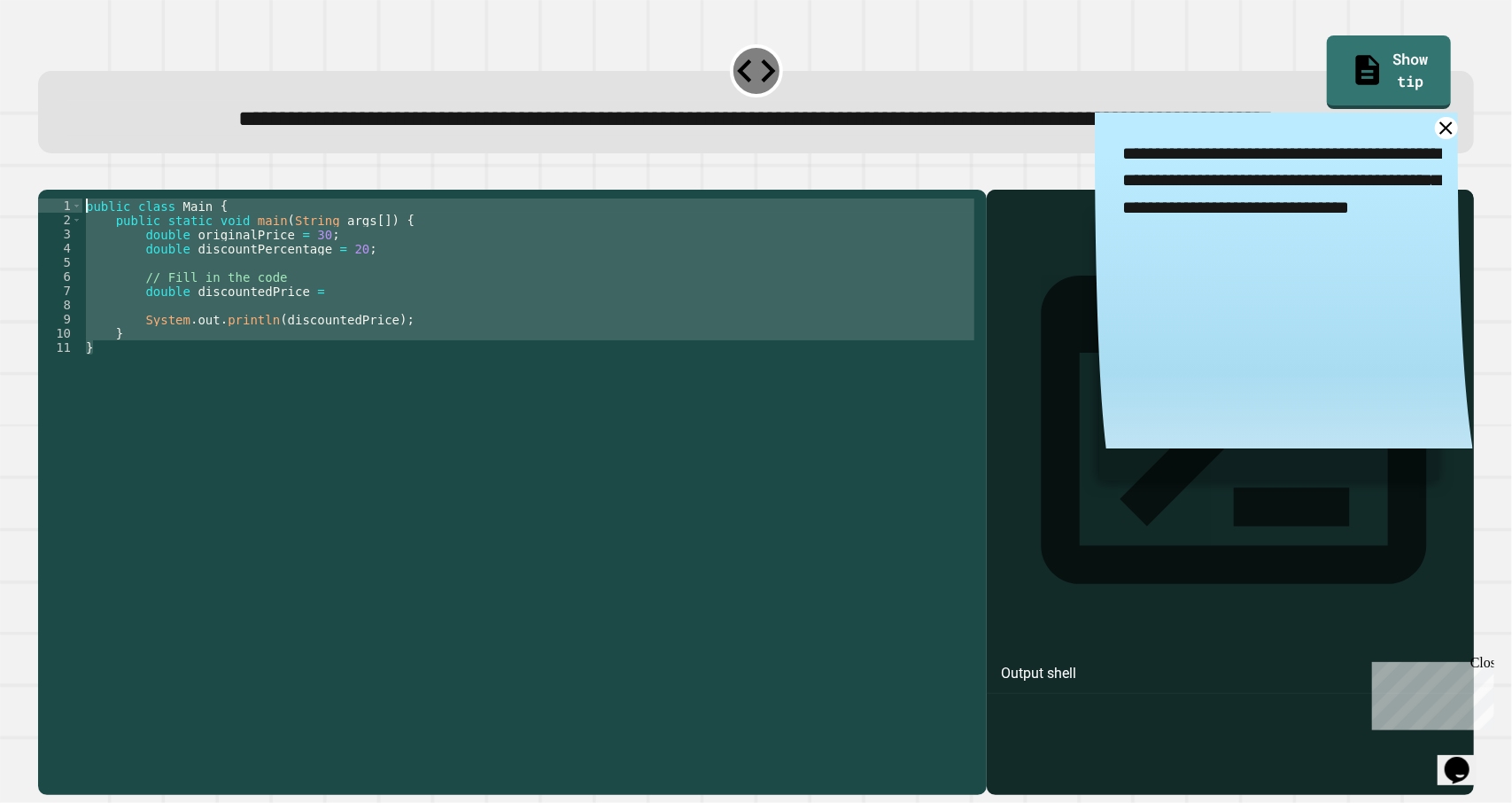
drag, startPoint x: 243, startPoint y: 419, endPoint x: 28, endPoint y: 275, distance: 258.8
click at [28, 275] on div "**********" at bounding box center [756, 401] width 1512 height 803
click at [169, 347] on div "public class Main { public static void main ( String args [ ]) { double origina…" at bounding box center [531, 439] width 896 height 482
drag, startPoint x: 198, startPoint y: 430, endPoint x: 48, endPoint y: 229, distance: 250.8
click at [48, 229] on div "**********" at bounding box center [756, 482] width 1437 height 627
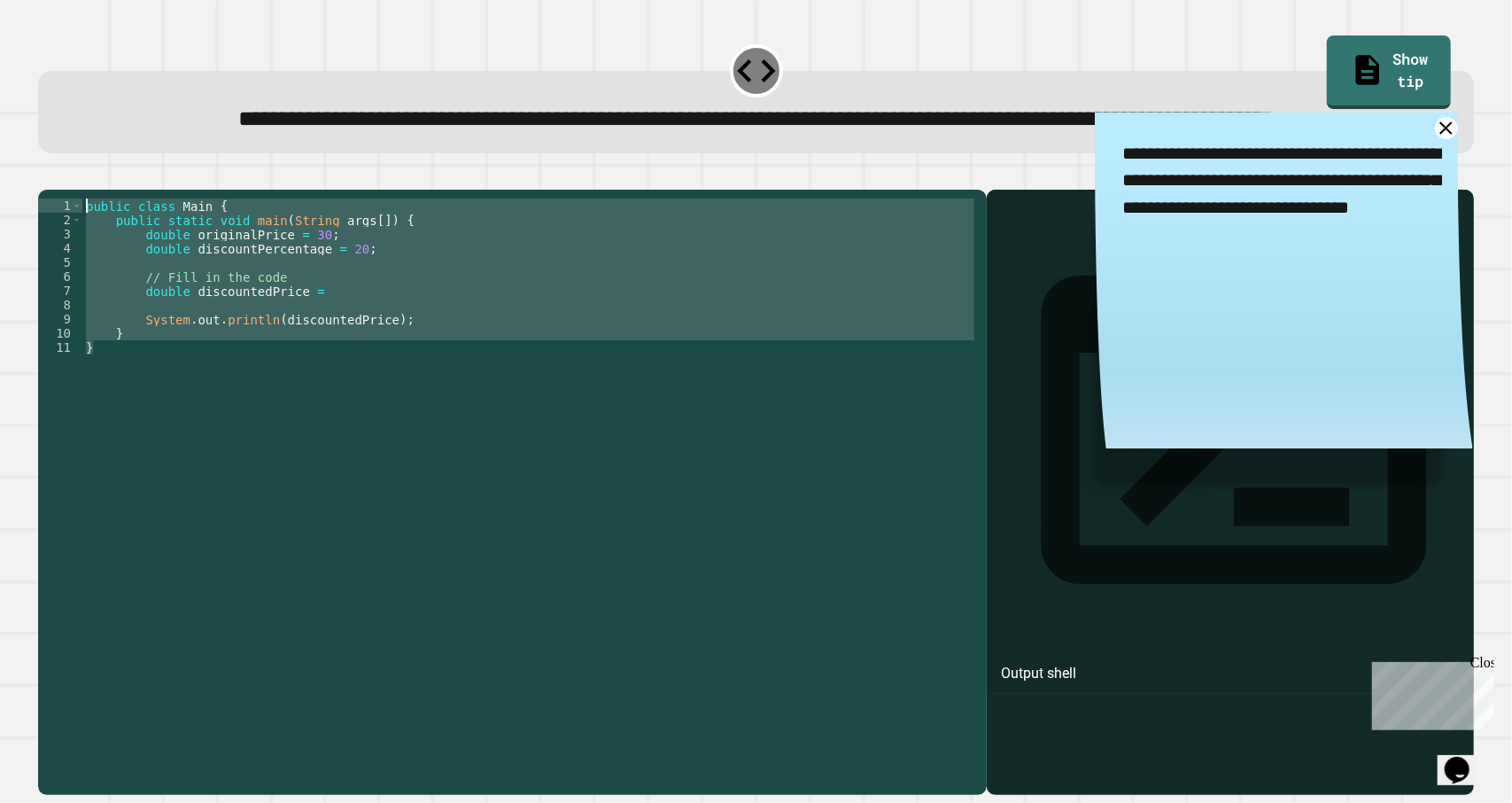
click at [155, 316] on div "public class Main { public static void main ( String args [ ]) { double origina…" at bounding box center [531, 439] width 896 height 482
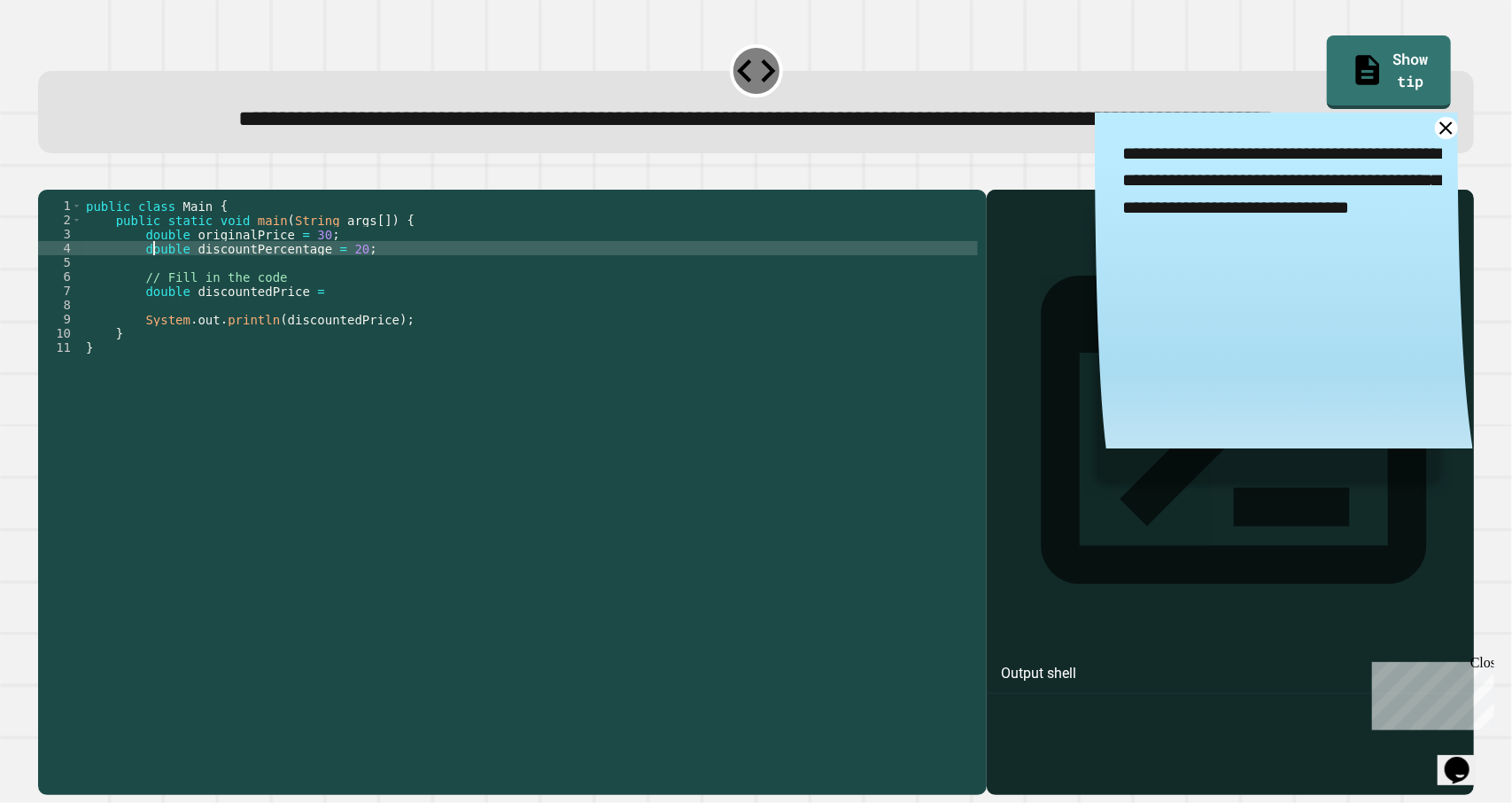
click at [370, 354] on div "public class Main { public static void main ( String args [ ]) { double origina…" at bounding box center [531, 453] width 896 height 511
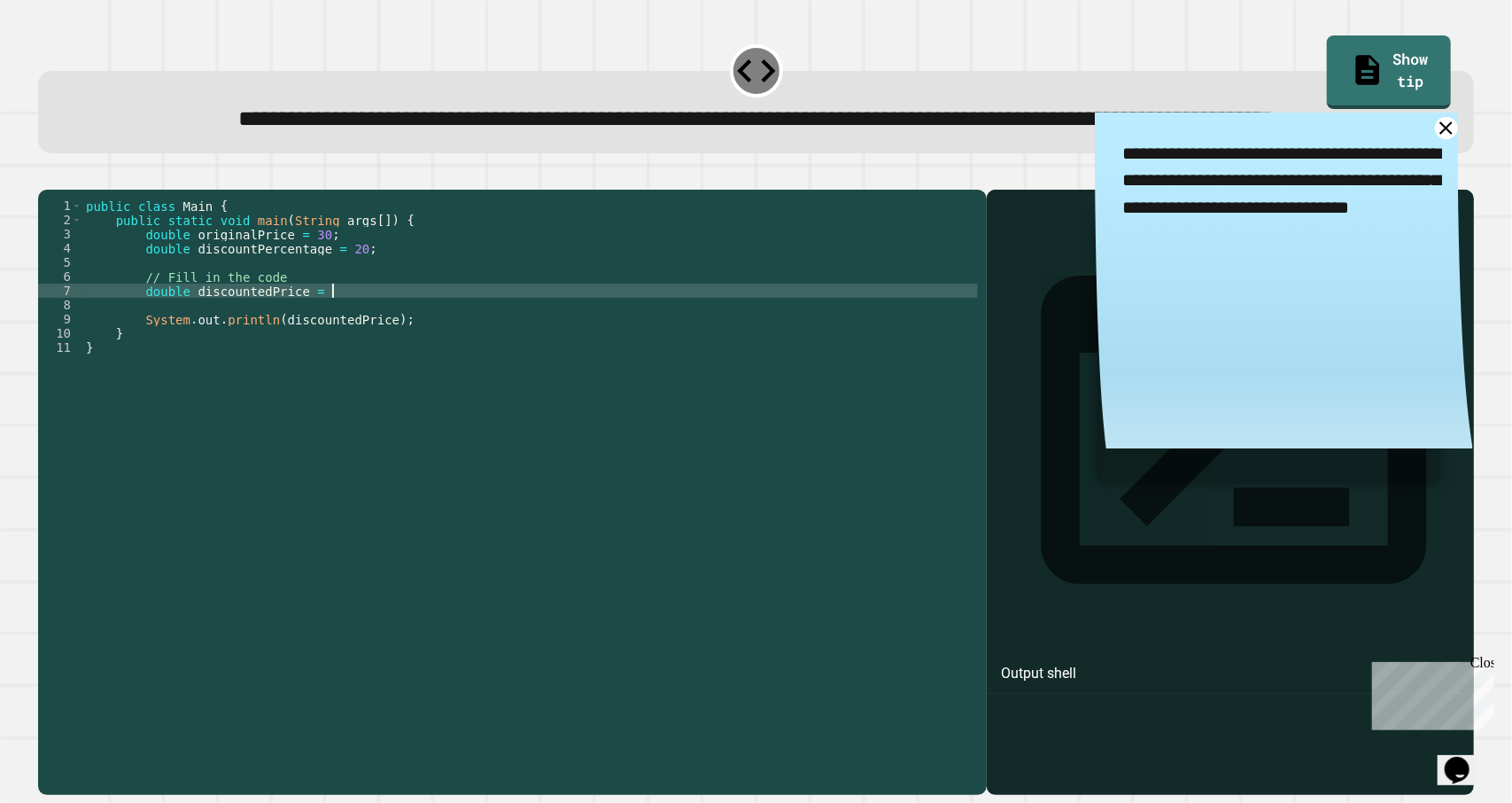
paste textarea "**********"
drag, startPoint x: 505, startPoint y: 357, endPoint x: 330, endPoint y: 358, distance: 175.0
click at [330, 358] on div "public class Main { public static void main ( String args [ ]) { double origina…" at bounding box center [528, 453] width 896 height 511
type textarea "**********"
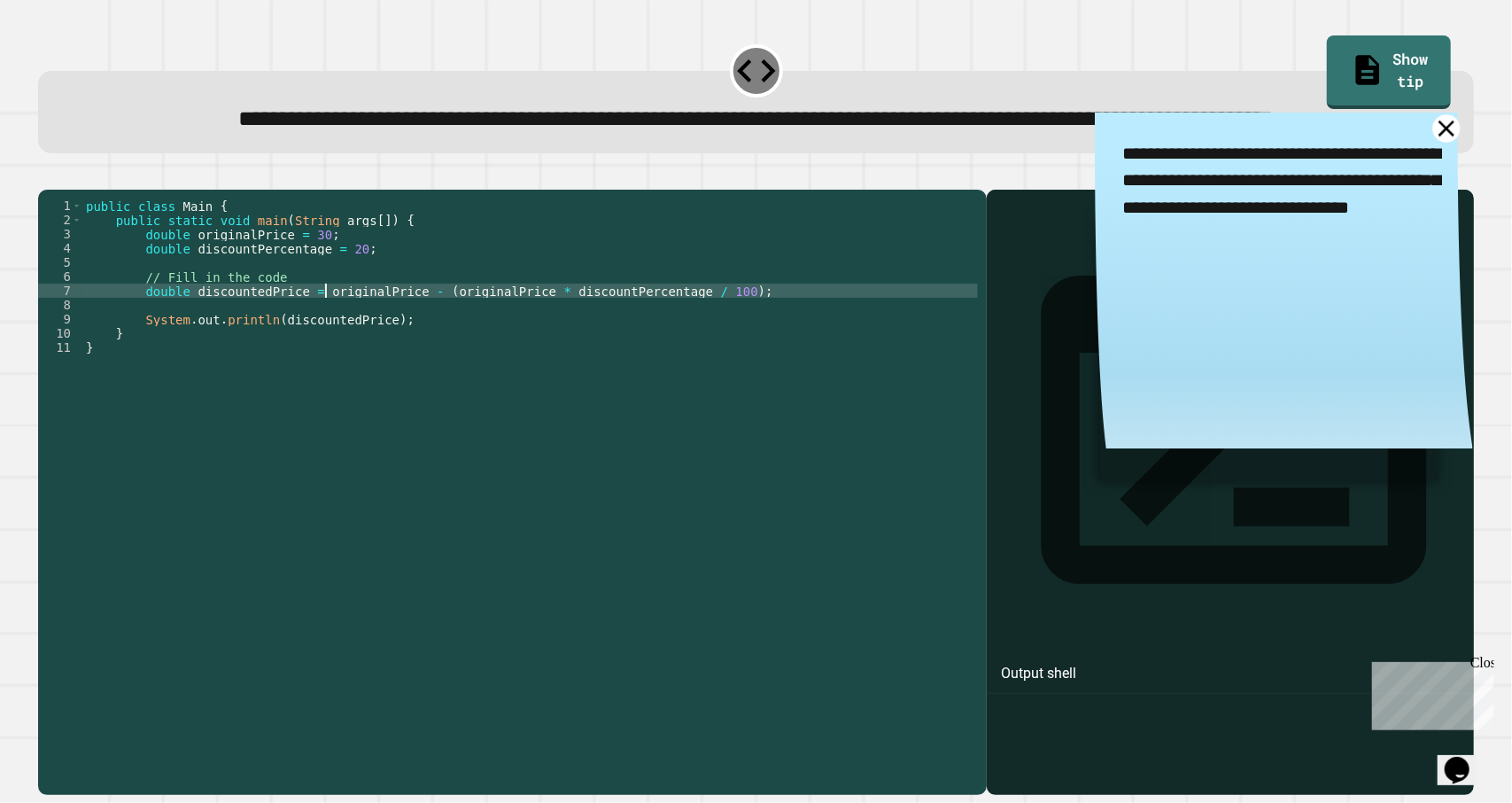
click at [1433, 141] on icon at bounding box center [1447, 128] width 28 height 28
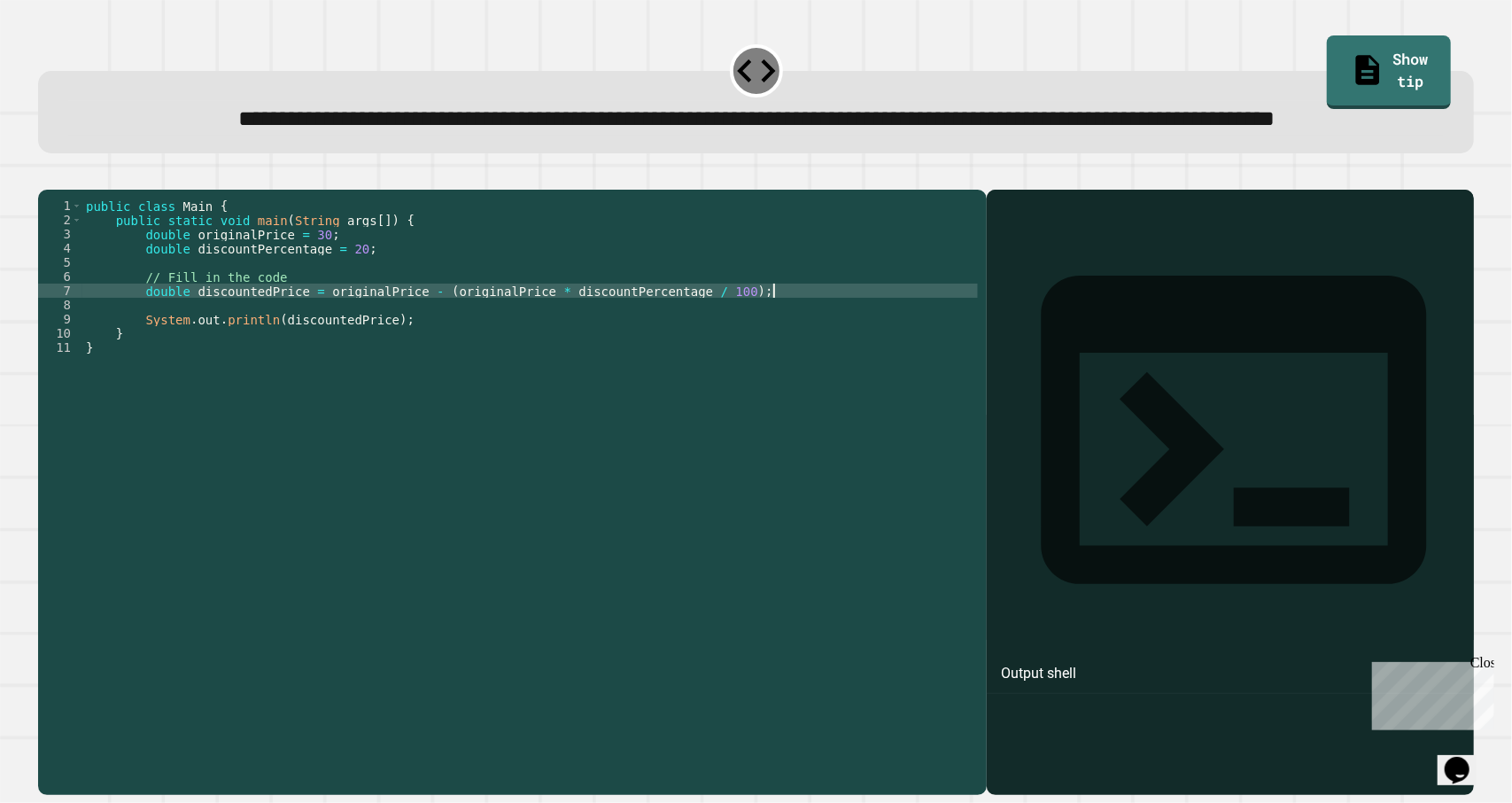
click at [800, 361] on div "public class Main { public static void main ( String args [ ]) { double origina…" at bounding box center [531, 453] width 896 height 511
click at [648, 472] on div "public class Main { public static void main ( String args [ ]) { double origina…" at bounding box center [531, 453] width 896 height 511
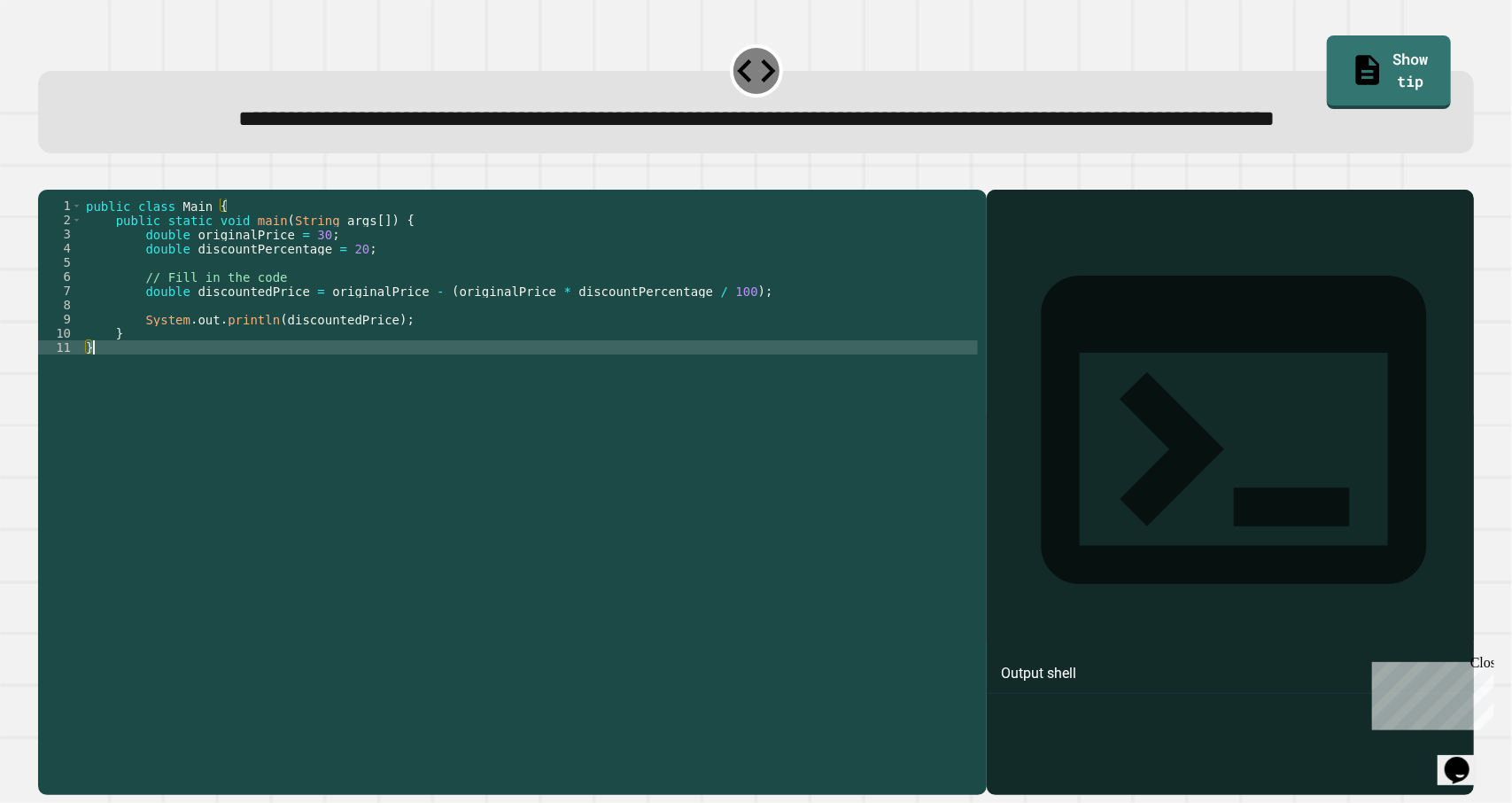
click at [63, 192] on icon "button" at bounding box center [59, 186] width 10 height 13
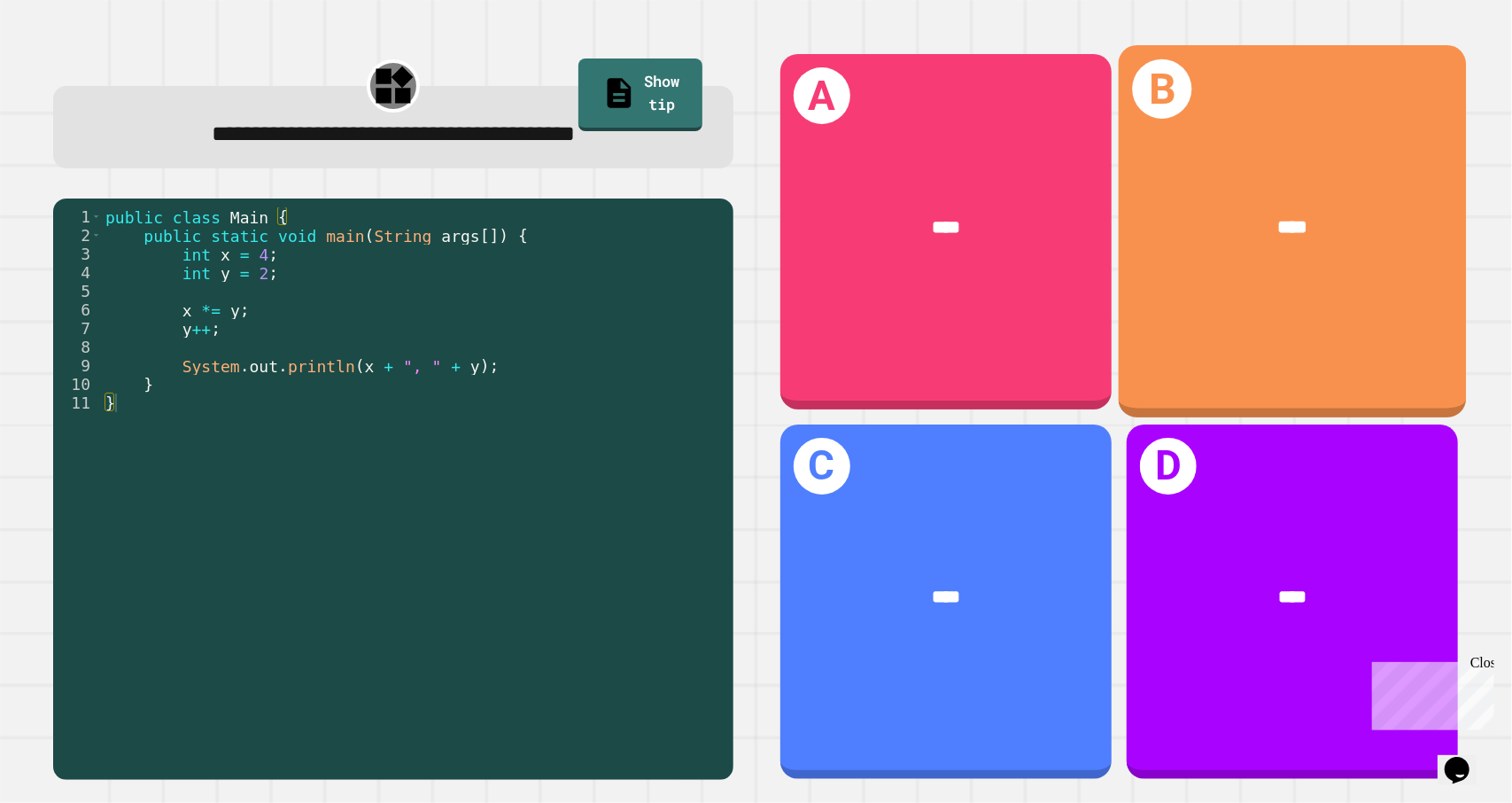
click at [1260, 244] on div "****" at bounding box center [1292, 227] width 348 height 105
